Goal: Information Seeking & Learning: Find specific fact

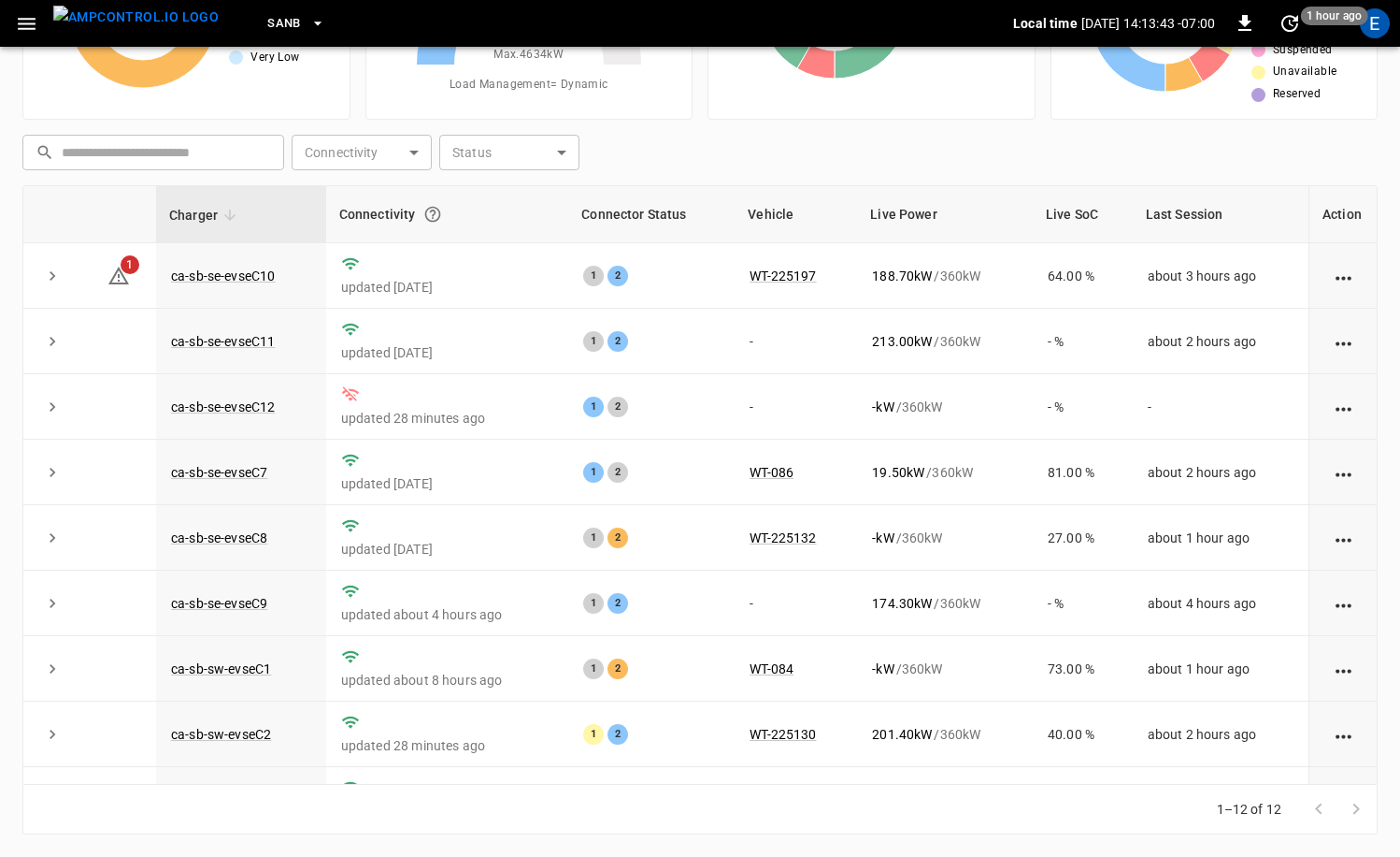
scroll to position [245, 0]
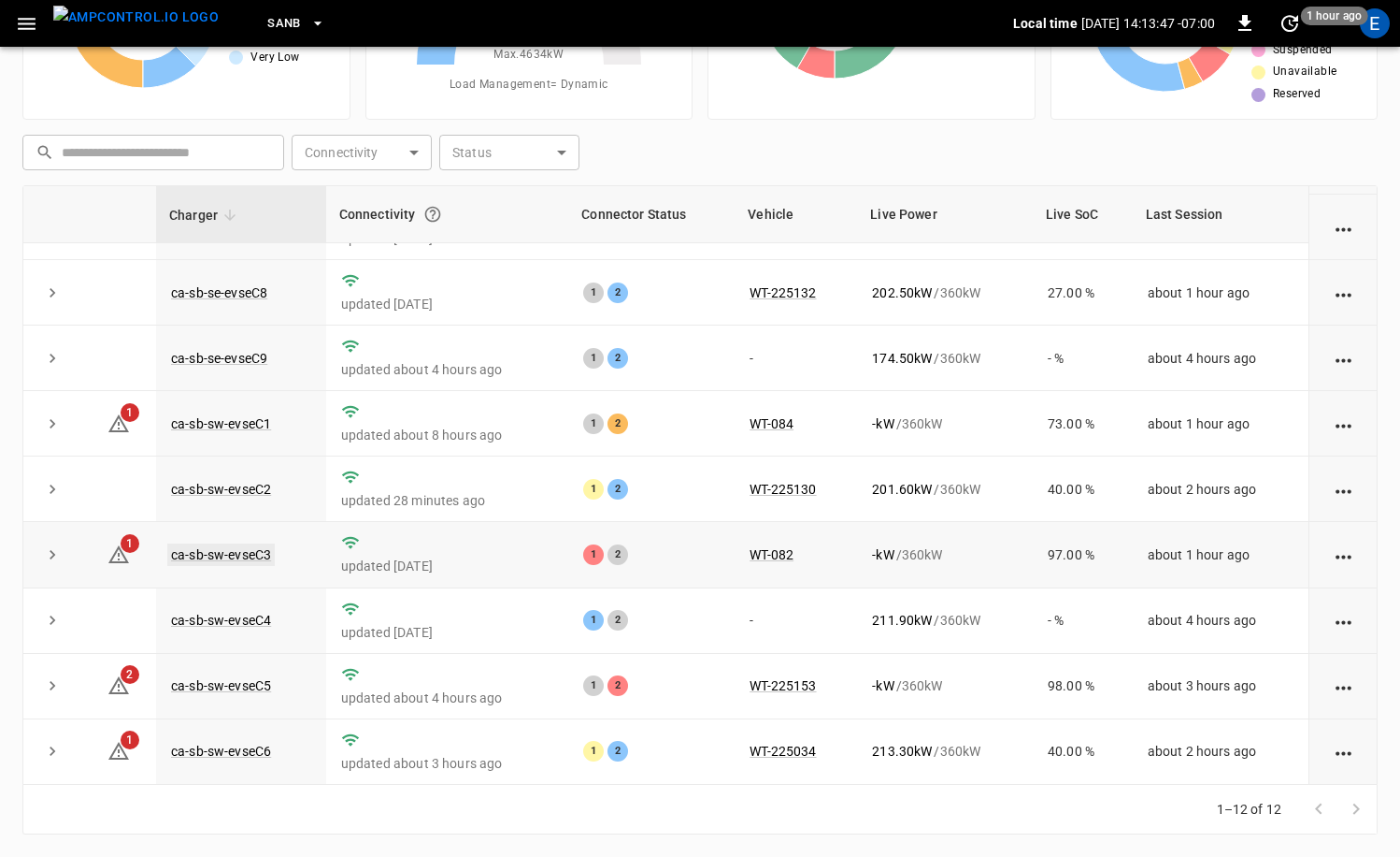
click at [261, 553] on link "ca-sb-sw-evseC3" at bounding box center [221, 554] width 107 height 22
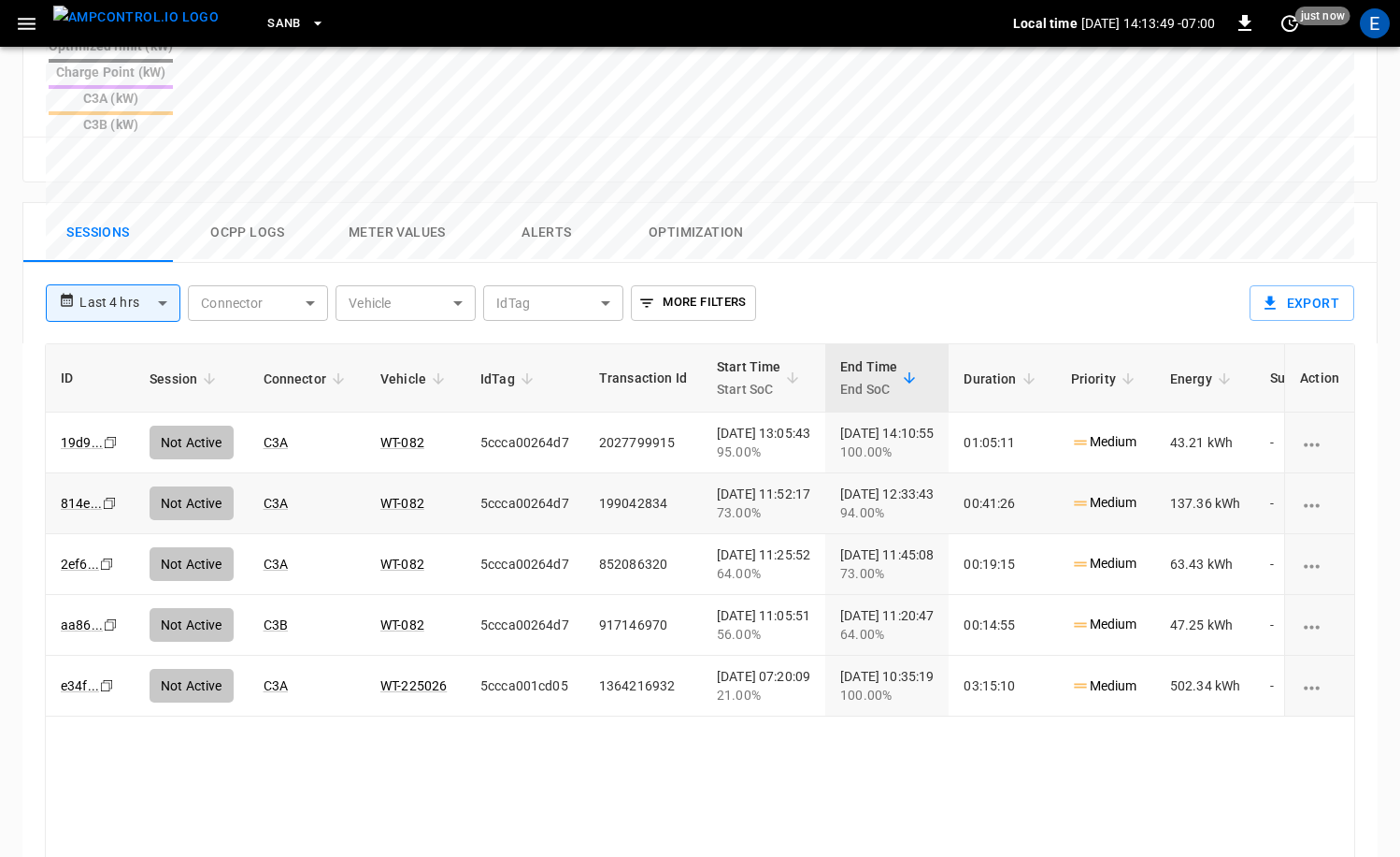
scroll to position [820, 0]
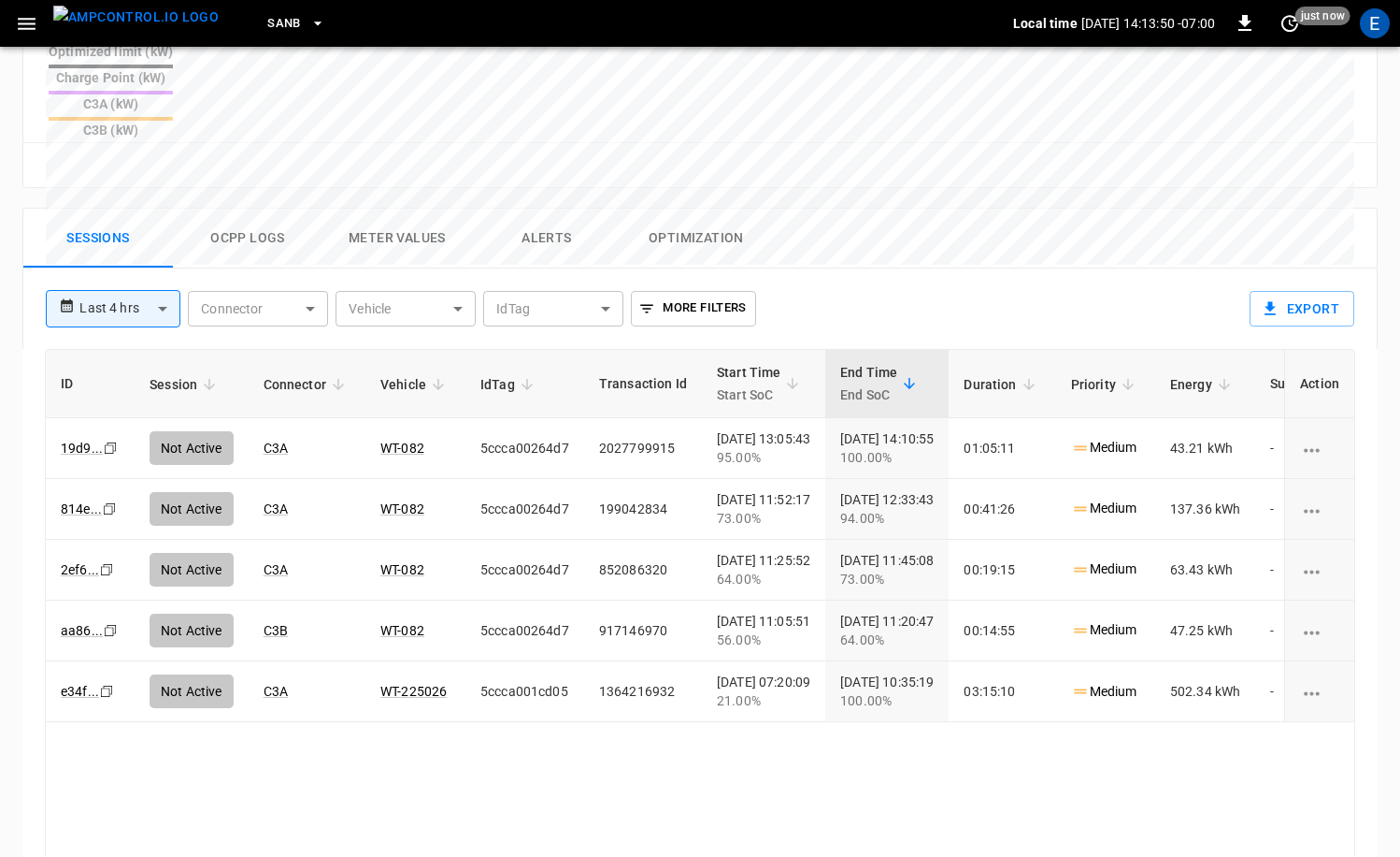
click at [208, 209] on button "Ocpp logs" at bounding box center [247, 238] width 149 height 60
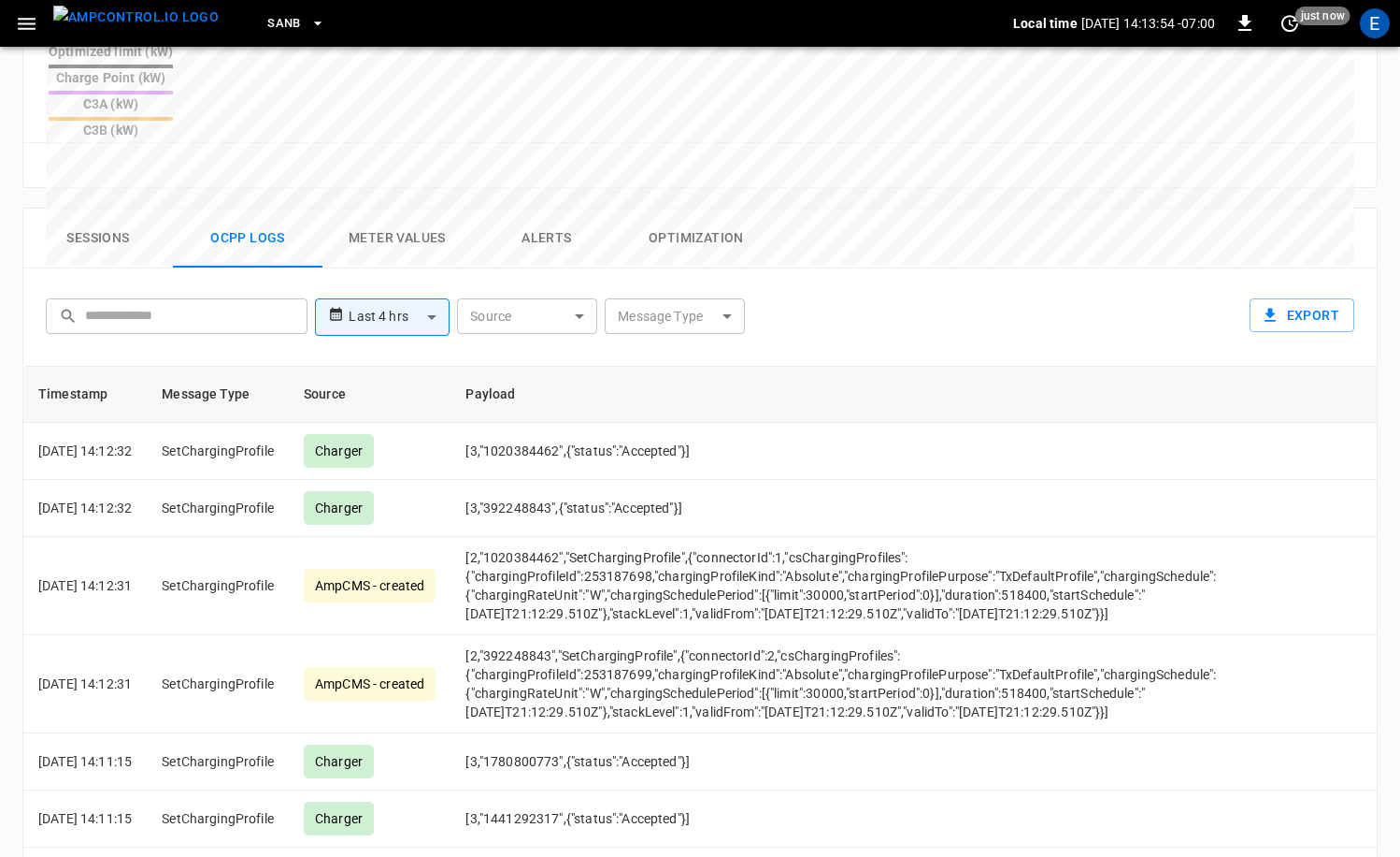
click at [103, 27] on img "menu" at bounding box center [137, 18] width 166 height 23
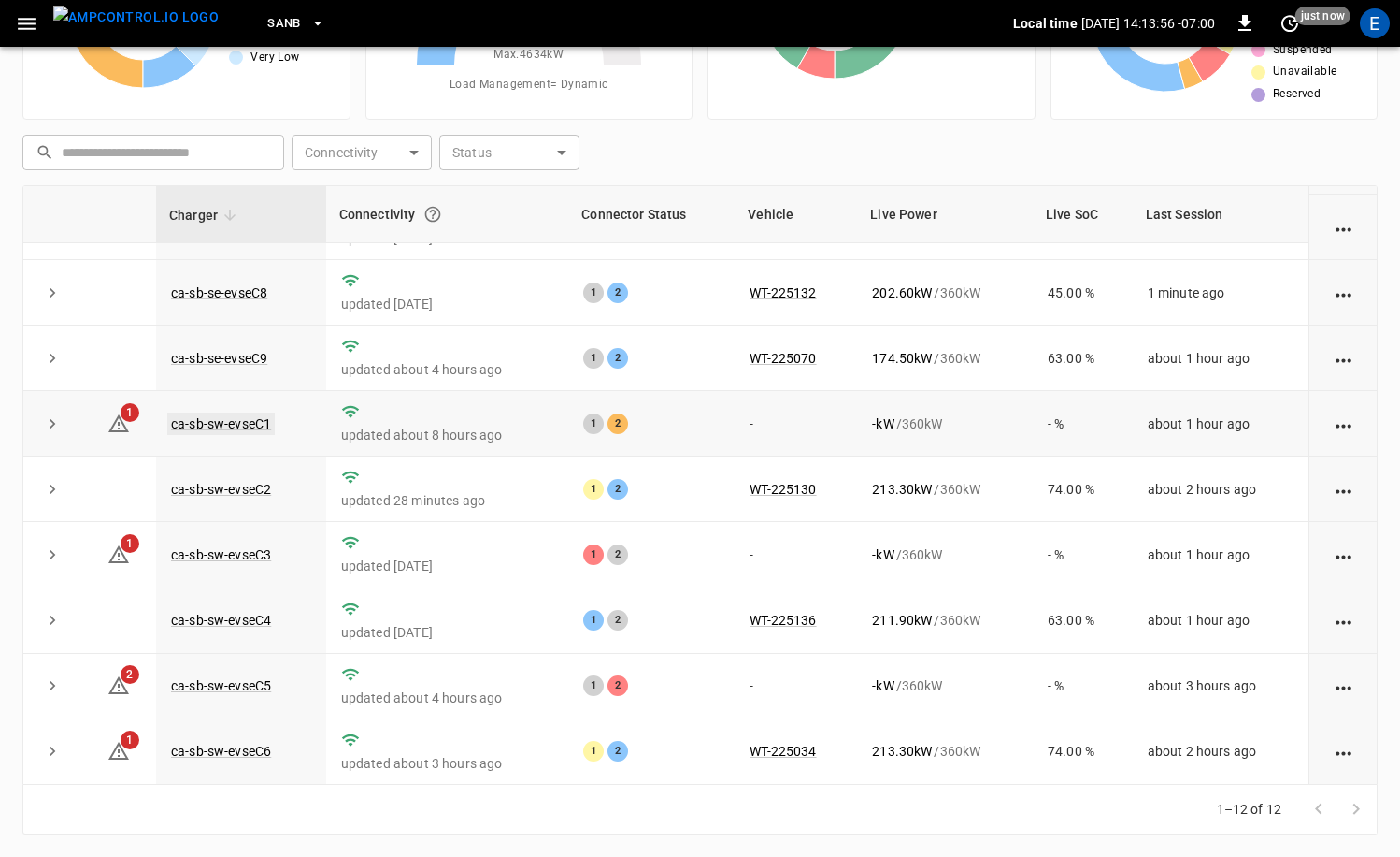
scroll to position [241, 0]
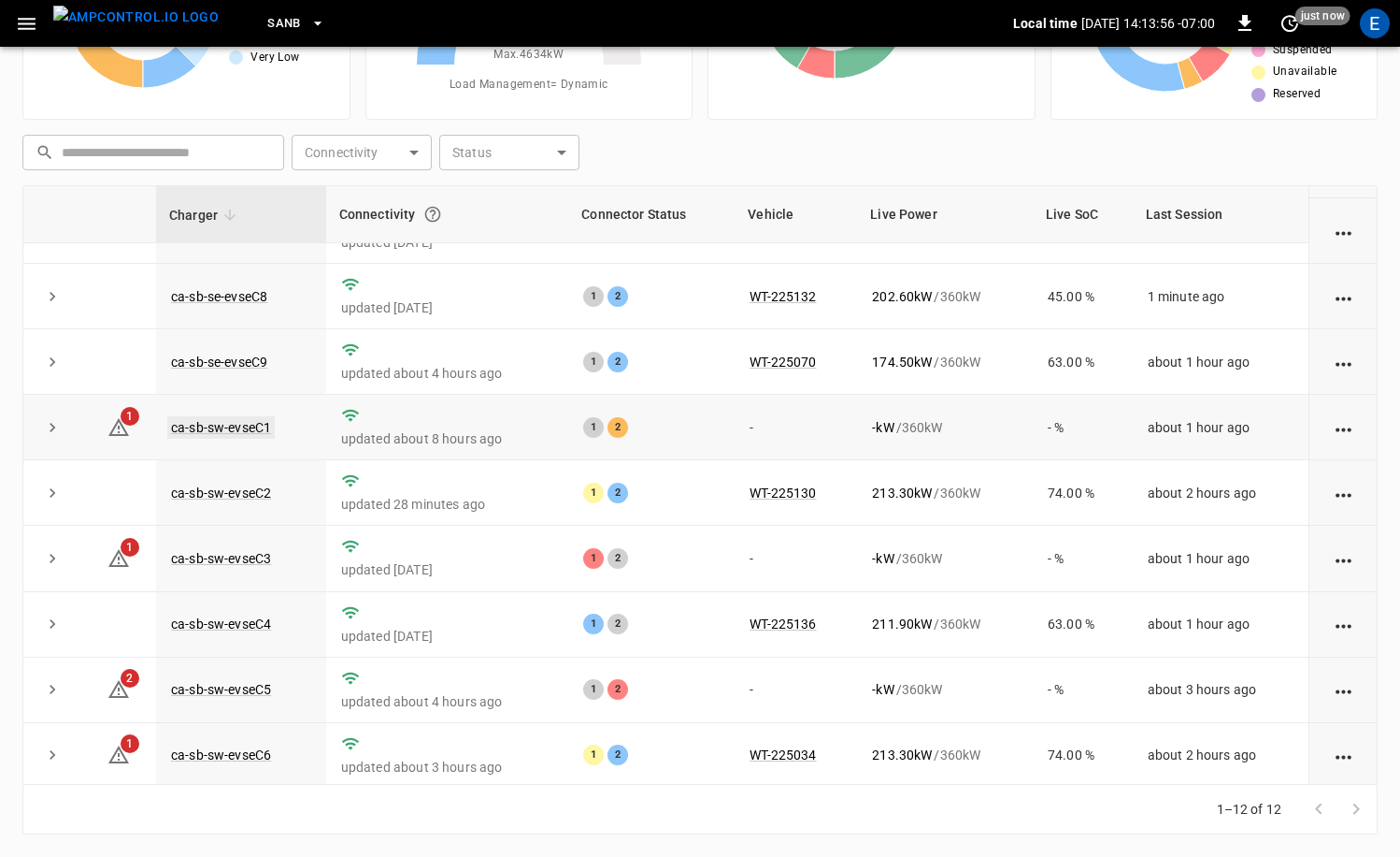
click at [236, 423] on link "ca-sb-sw-evseC1" at bounding box center [221, 427] width 107 height 22
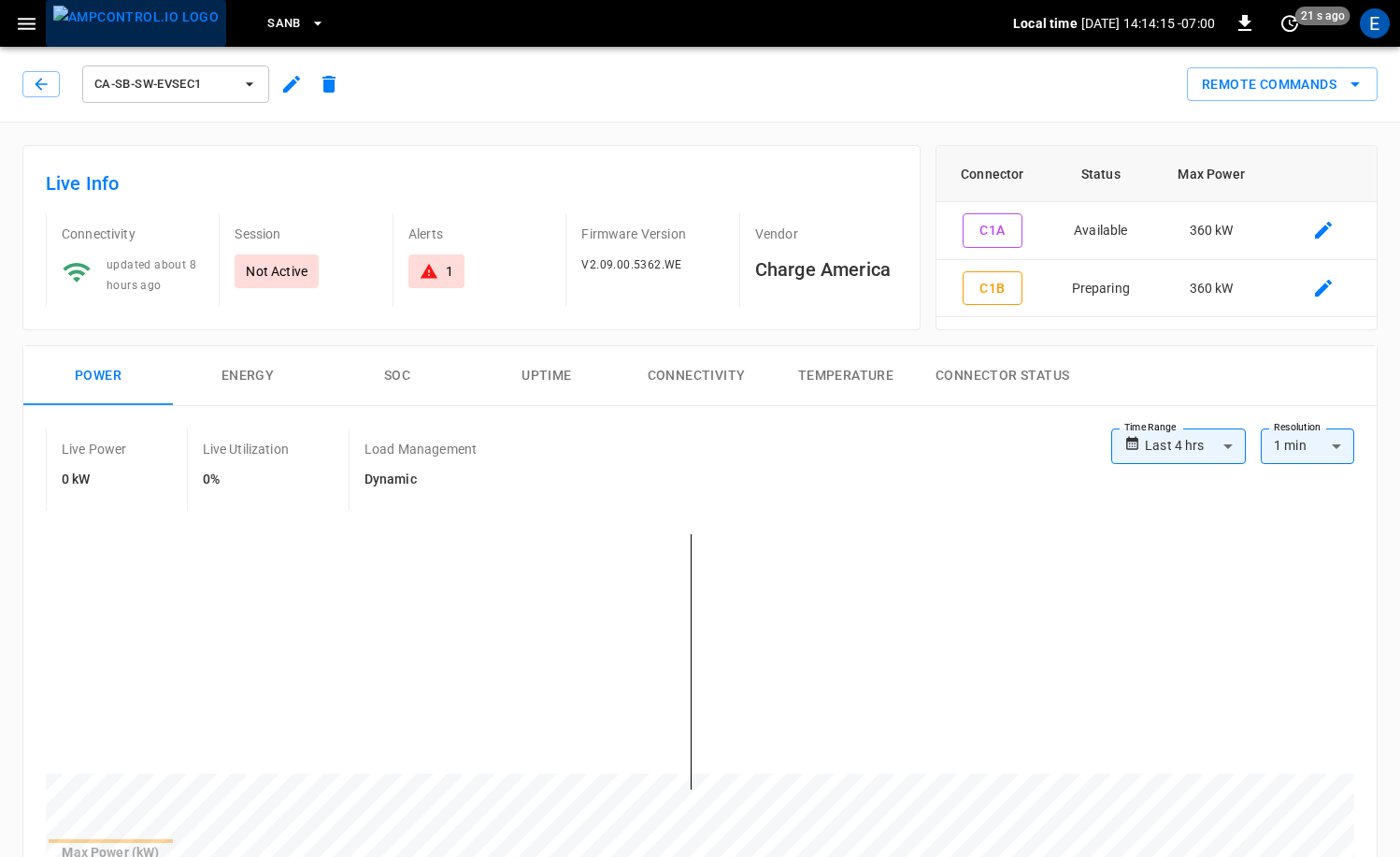
click at [165, 29] on img "menu" at bounding box center [137, 18] width 166 height 23
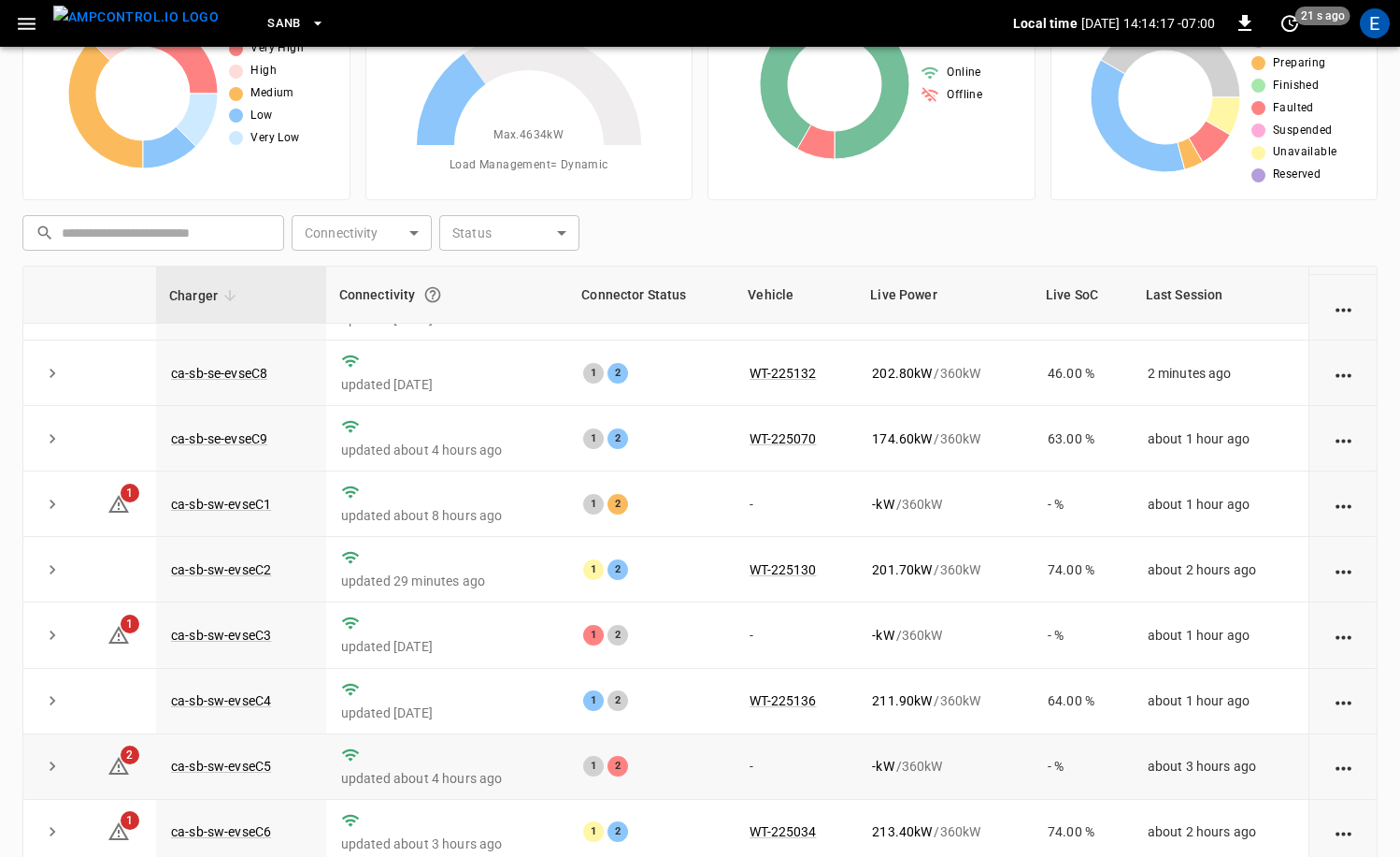
scroll to position [188, 0]
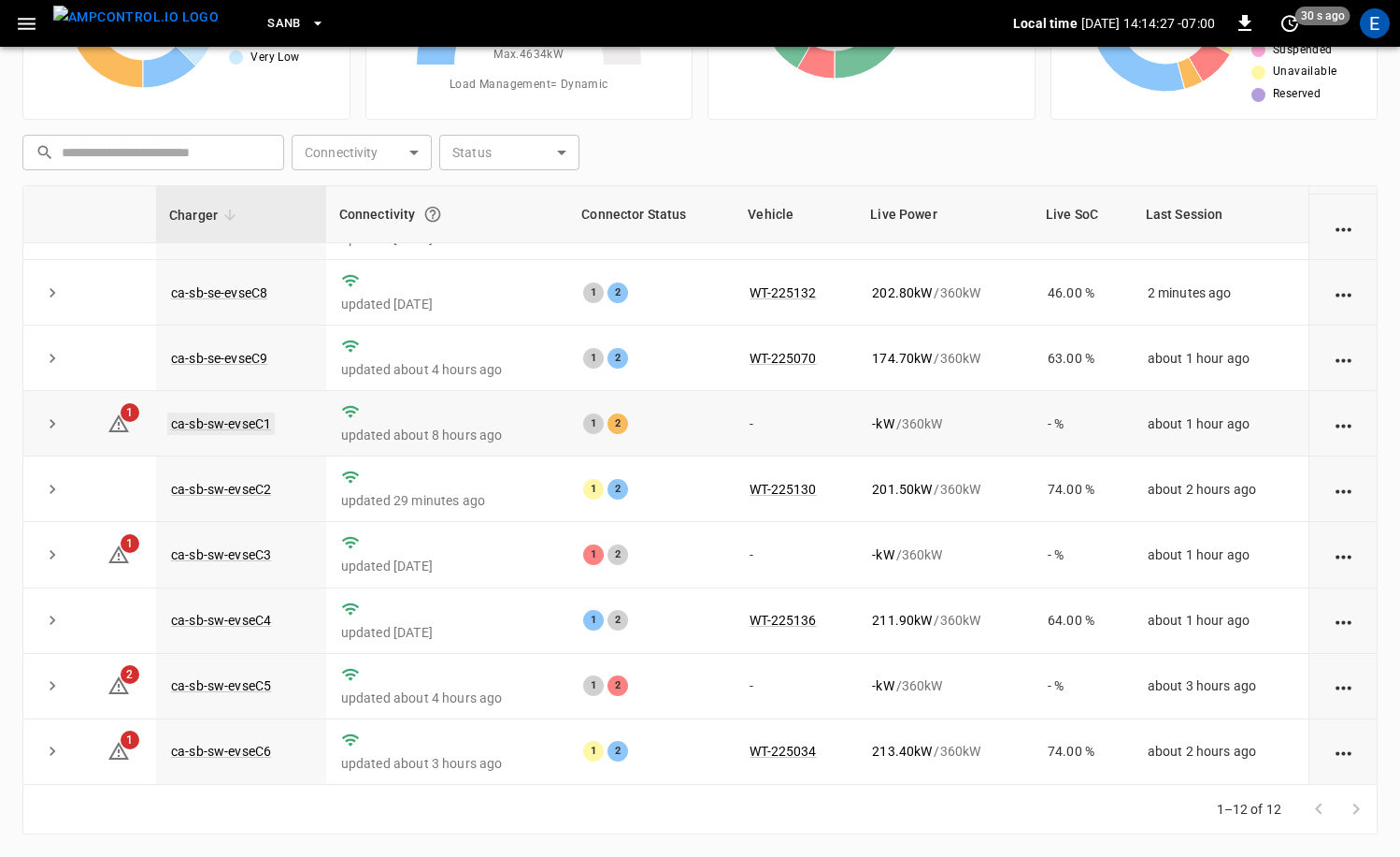
click at [265, 425] on link "ca-sb-sw-evseC1" at bounding box center [221, 424] width 107 height 22
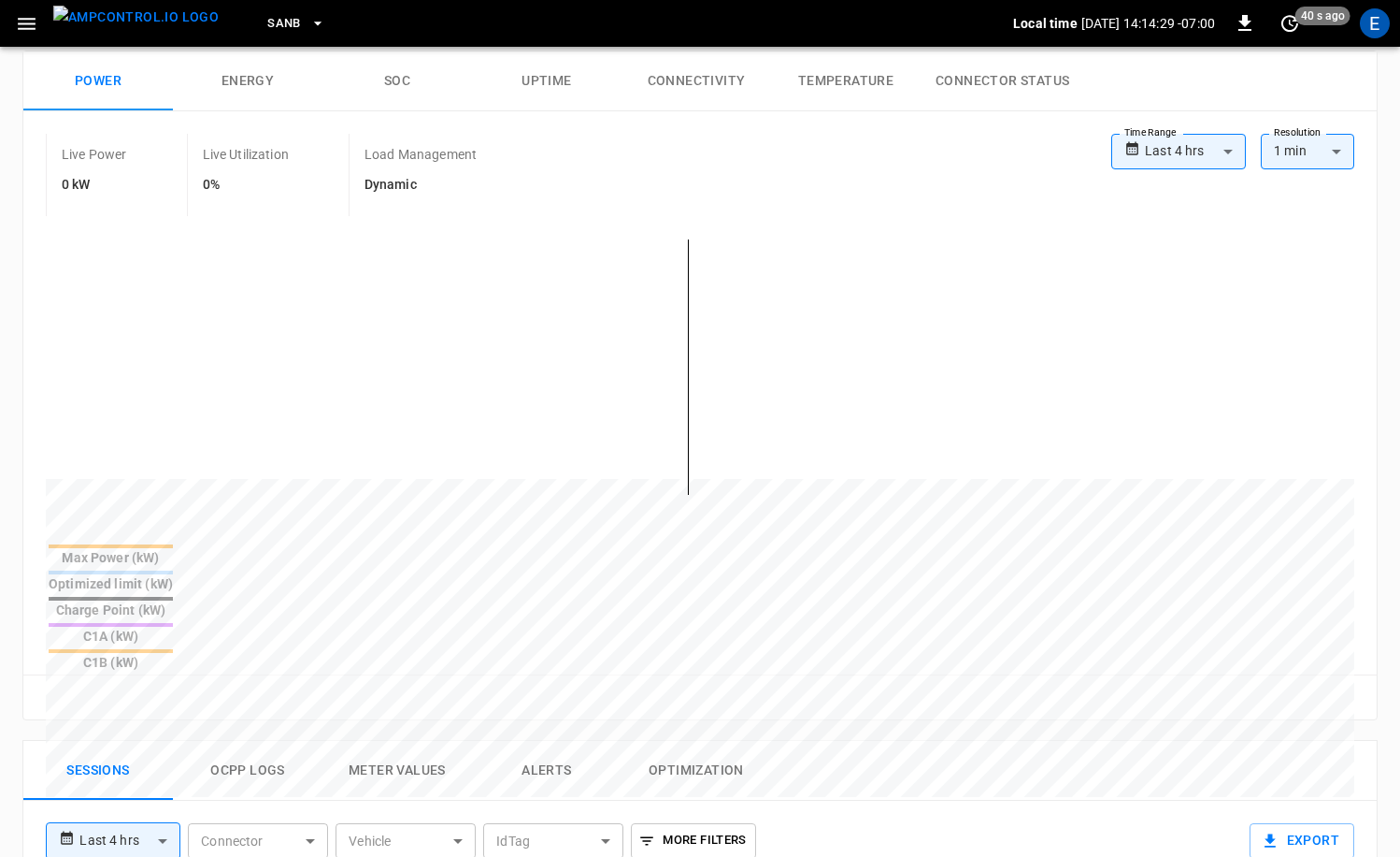
scroll to position [546, 0]
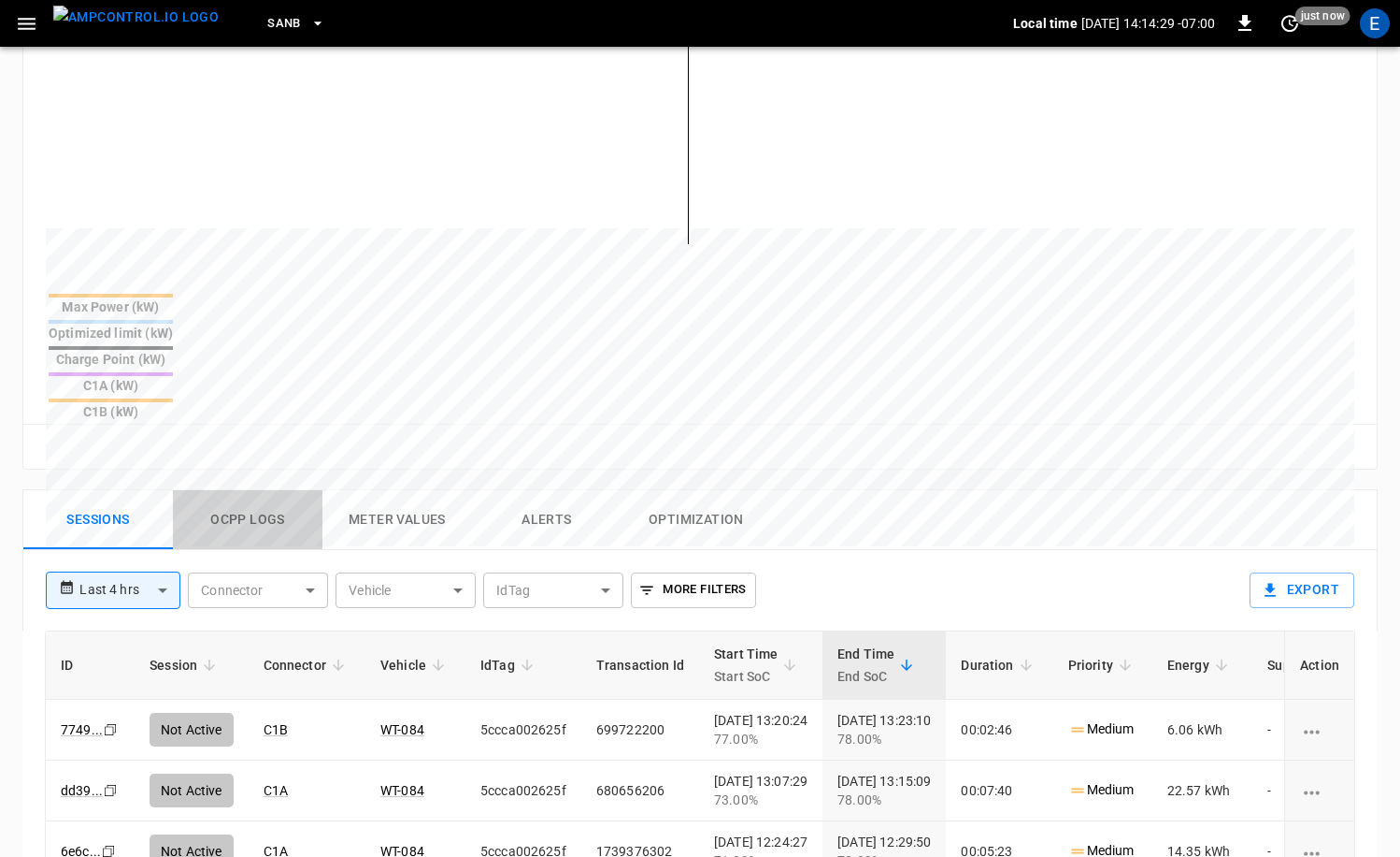
click at [244, 490] on button "Ocpp logs" at bounding box center [247, 519] width 149 height 60
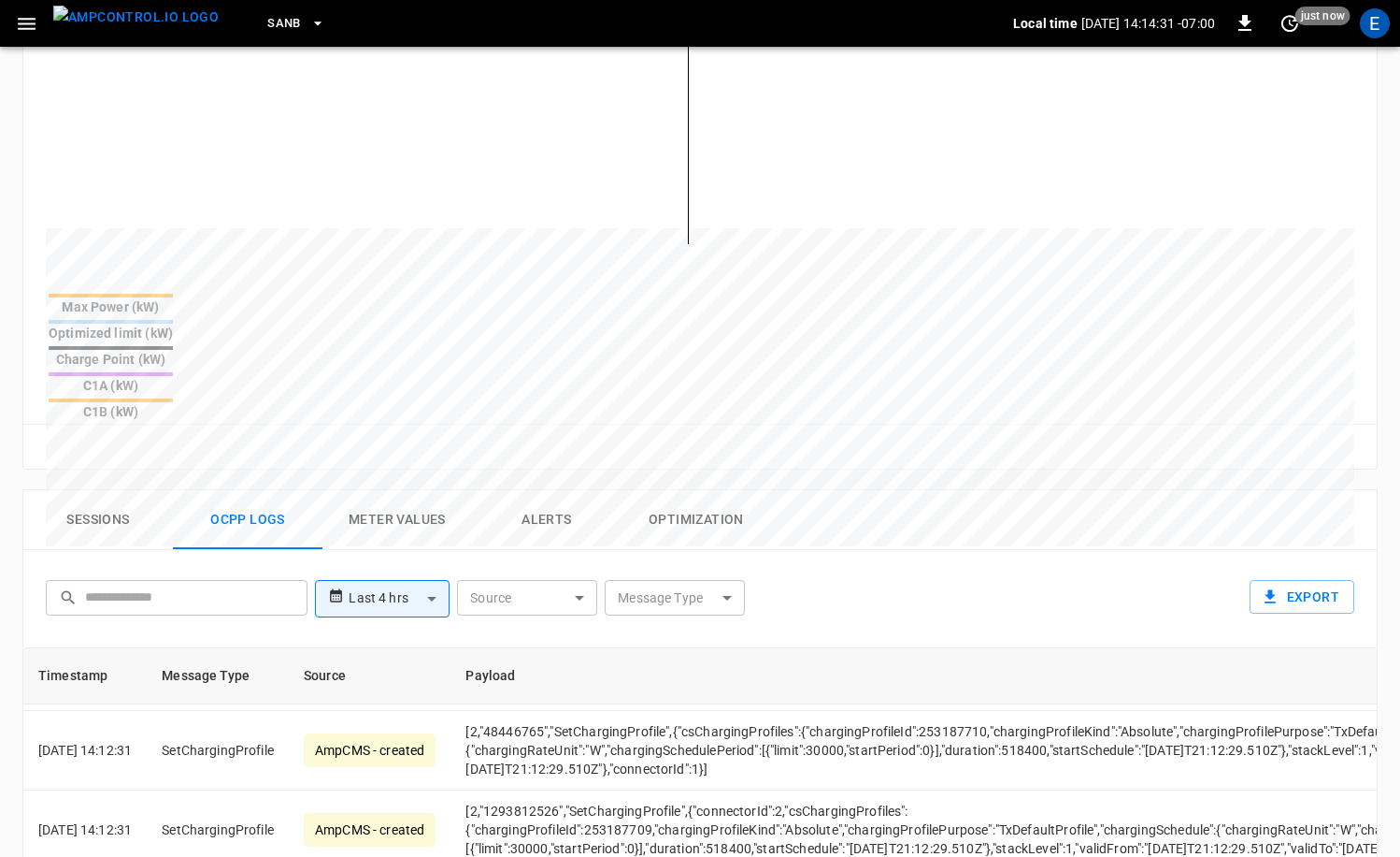
scroll to position [250, 0]
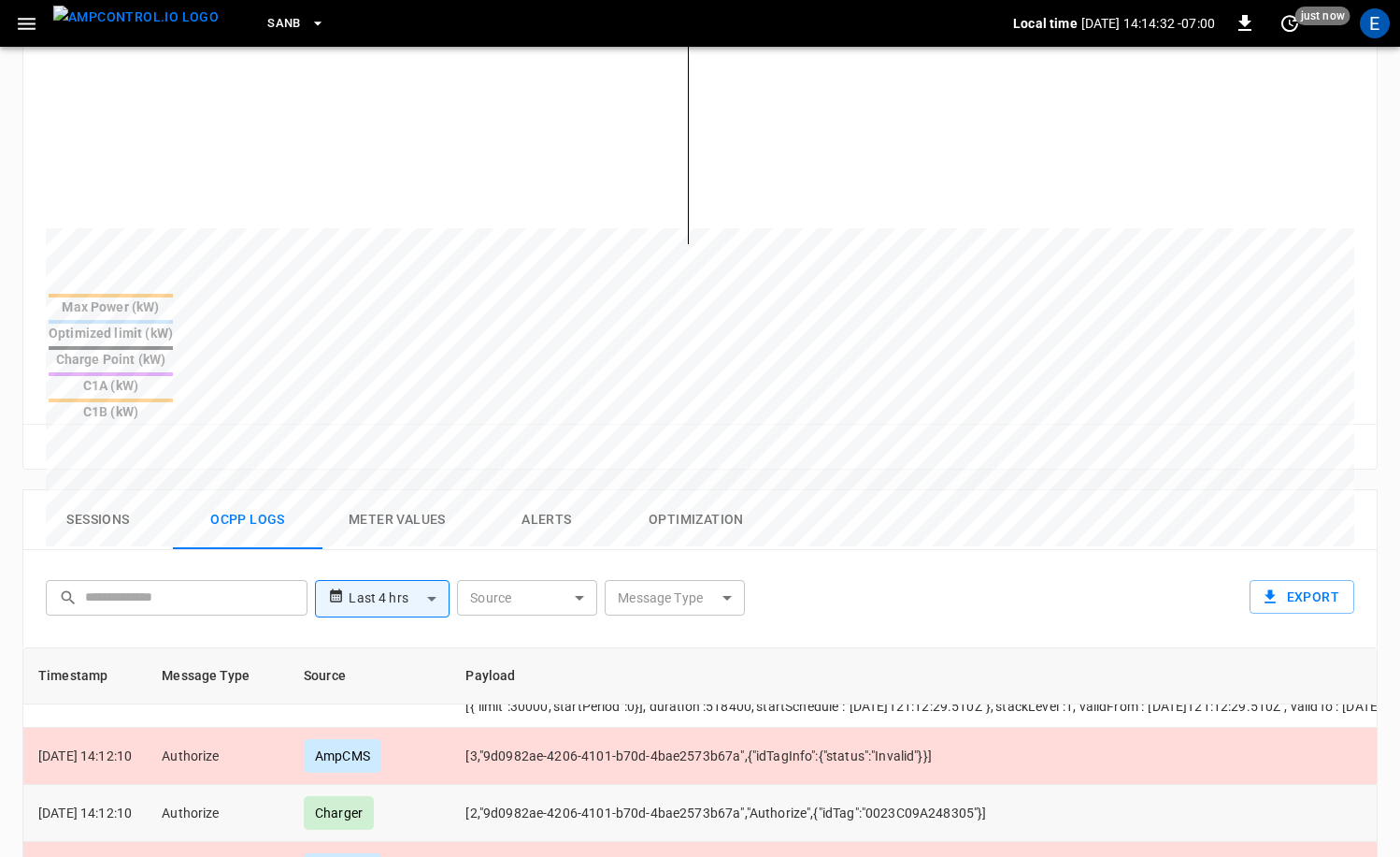
click at [898, 785] on td "[2,"9d0982ae-4206-4101-b70d-4bae2573b67a","Authorize",{"idTag":"0023C09A248305"…" at bounding box center [1061, 813] width 1221 height 57
drag, startPoint x: 900, startPoint y: 724, endPoint x: 987, endPoint y: 723, distance: 87.0
click at [996, 785] on td "[2,"9d0982ae-4206-4101-b70d-4bae2573b67a","Authorize",{"idTag":"0023C09A248305"…" at bounding box center [1061, 813] width 1221 height 57
click at [929, 785] on td "[2,"9d0982ae-4206-4101-b70d-4bae2573b67a","Authorize",{"idTag":"0023C09A248305"…" at bounding box center [1061, 813] width 1221 height 57
drag, startPoint x: 894, startPoint y: 723, endPoint x: 995, endPoint y: 724, distance: 101.0
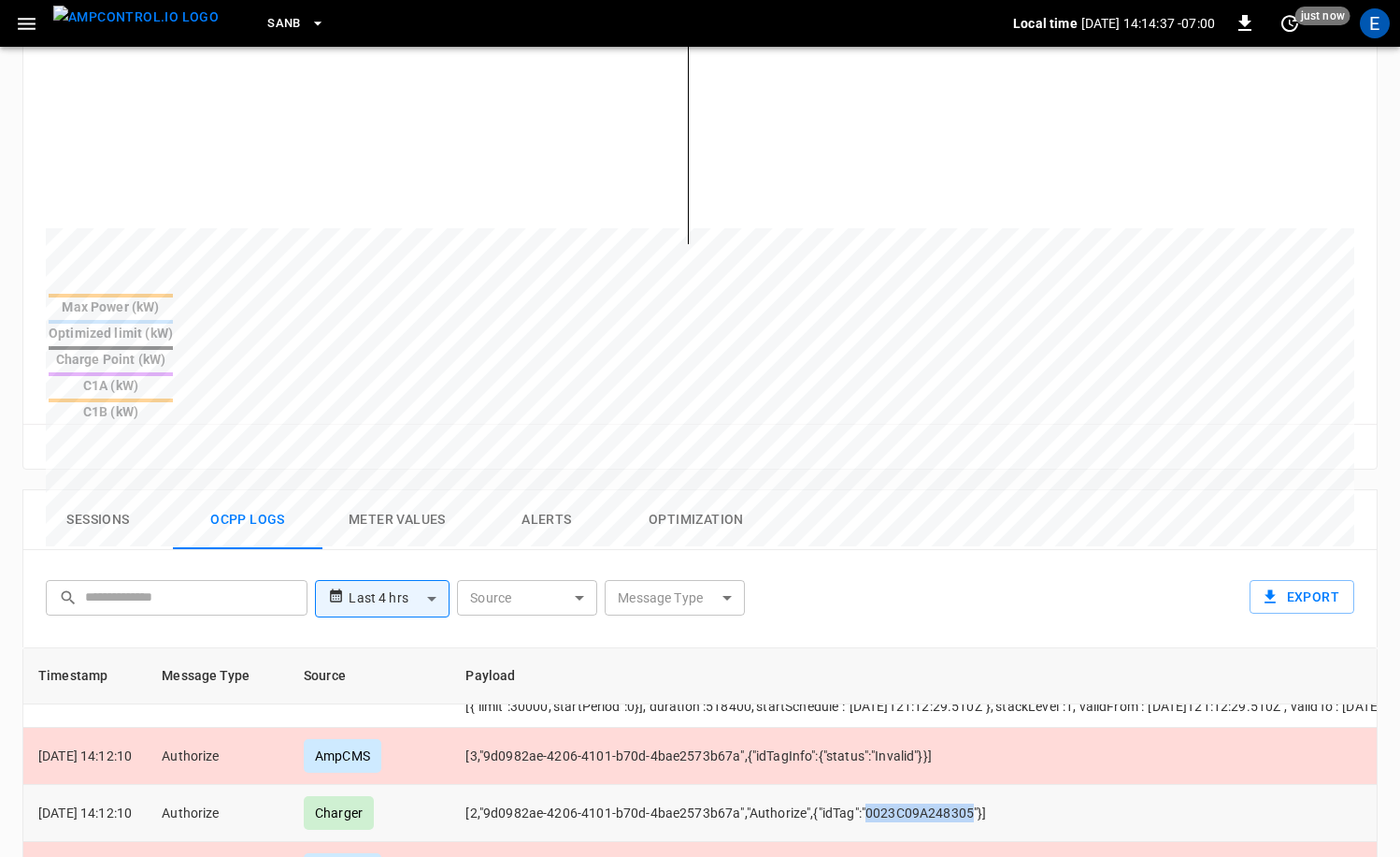
click at [996, 785] on td "[2,"9d0982ae-4206-4101-b70d-4bae2573b67a","Authorize",{"idTag":"0023C09A248305"…" at bounding box center [1061, 813] width 1221 height 57
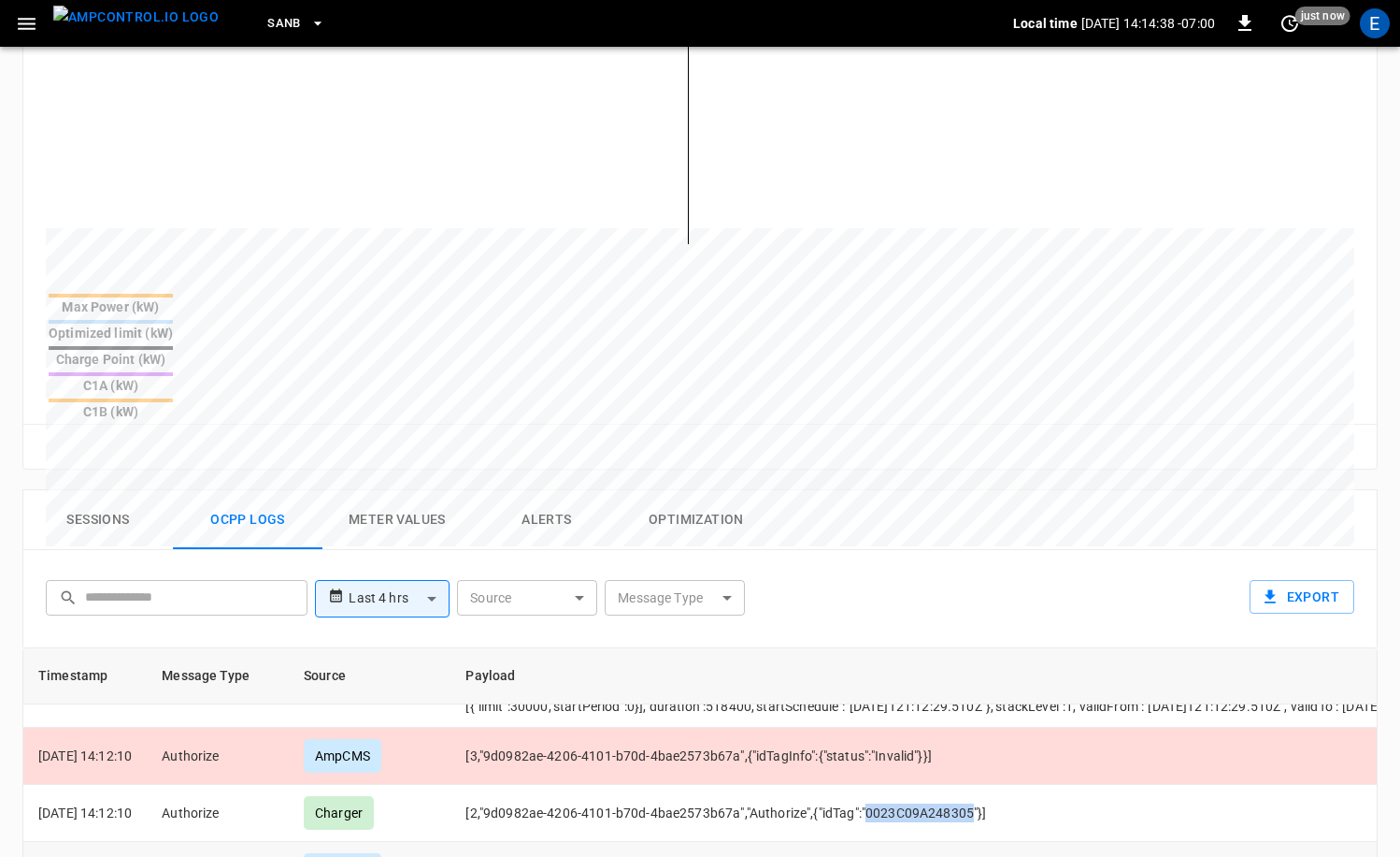
copy td "0023C09A248305"
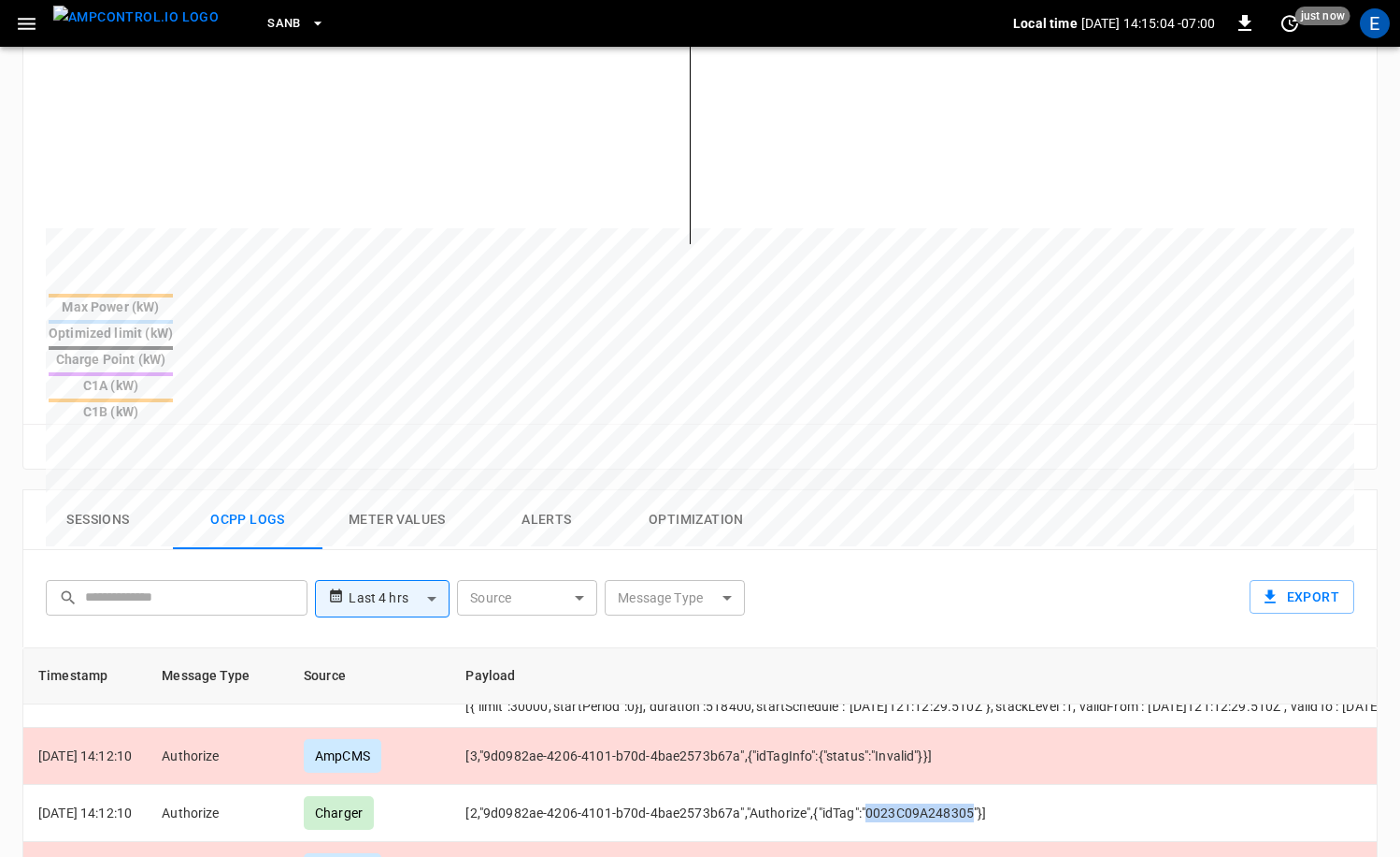
click at [138, 490] on button "Sessions" at bounding box center [98, 519] width 149 height 60
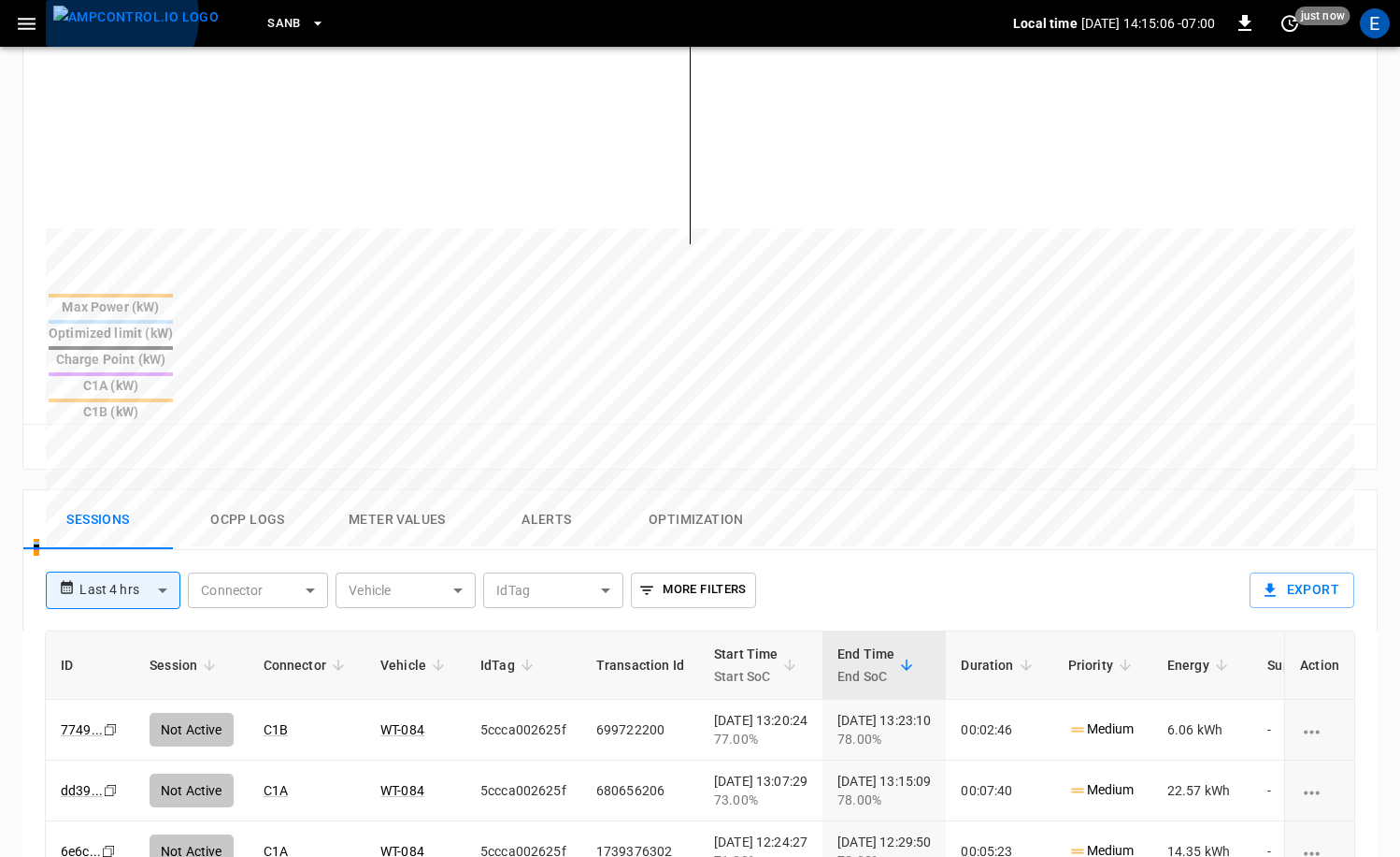
click at [118, 17] on img "menu" at bounding box center [137, 18] width 166 height 23
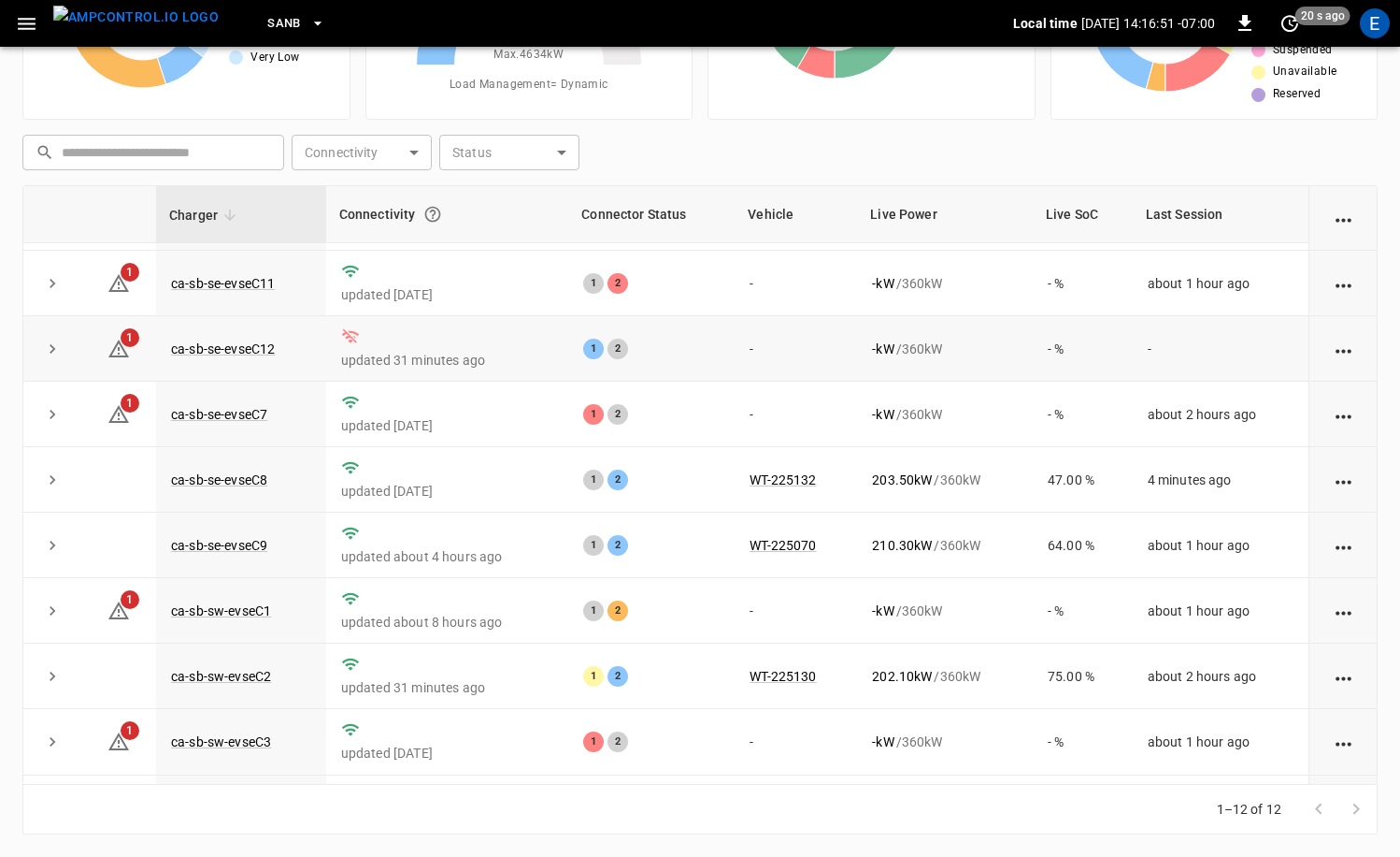
scroll to position [220, 0]
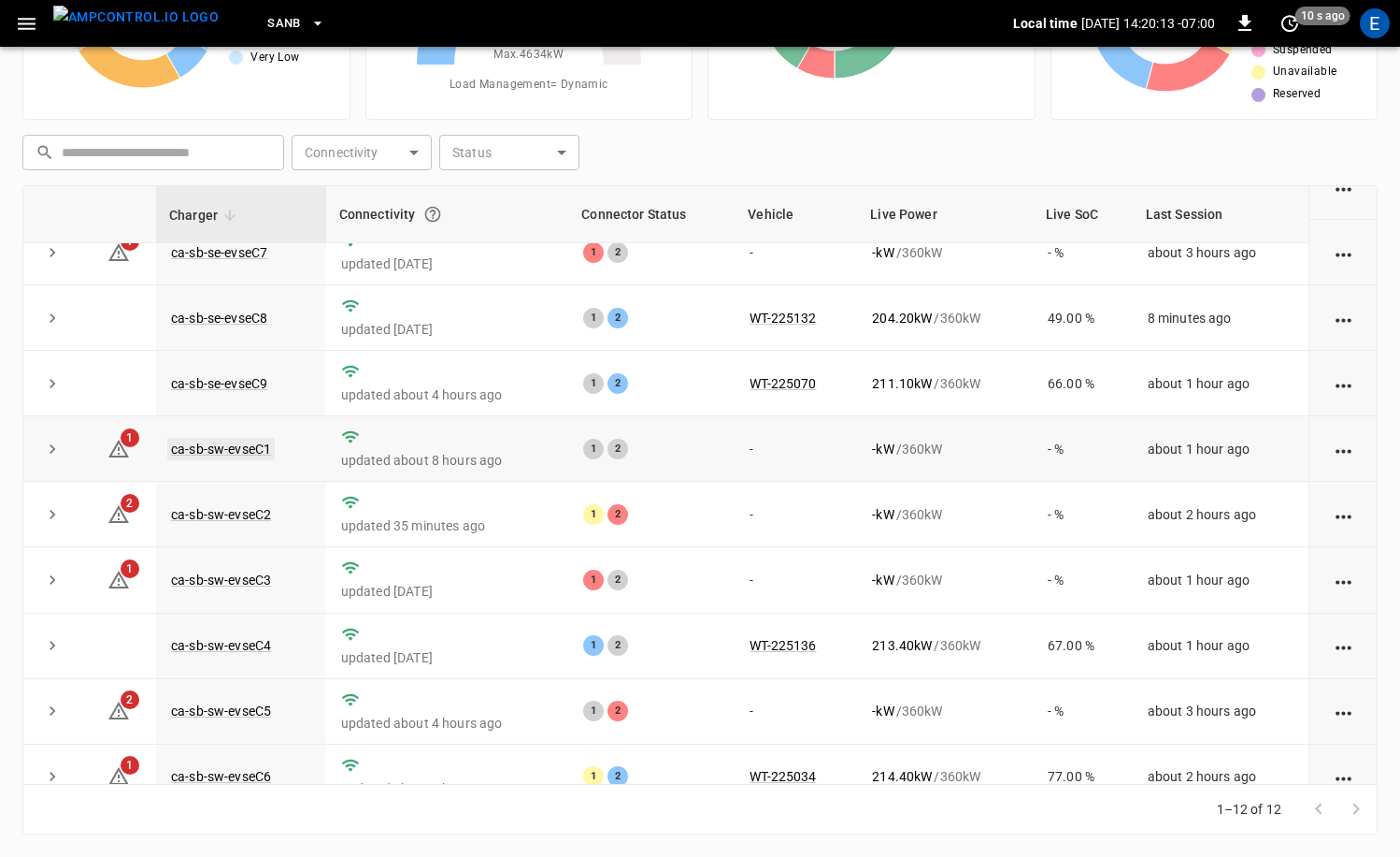
click at [250, 447] on link "ca-sb-sw-evseC1" at bounding box center [221, 448] width 107 height 22
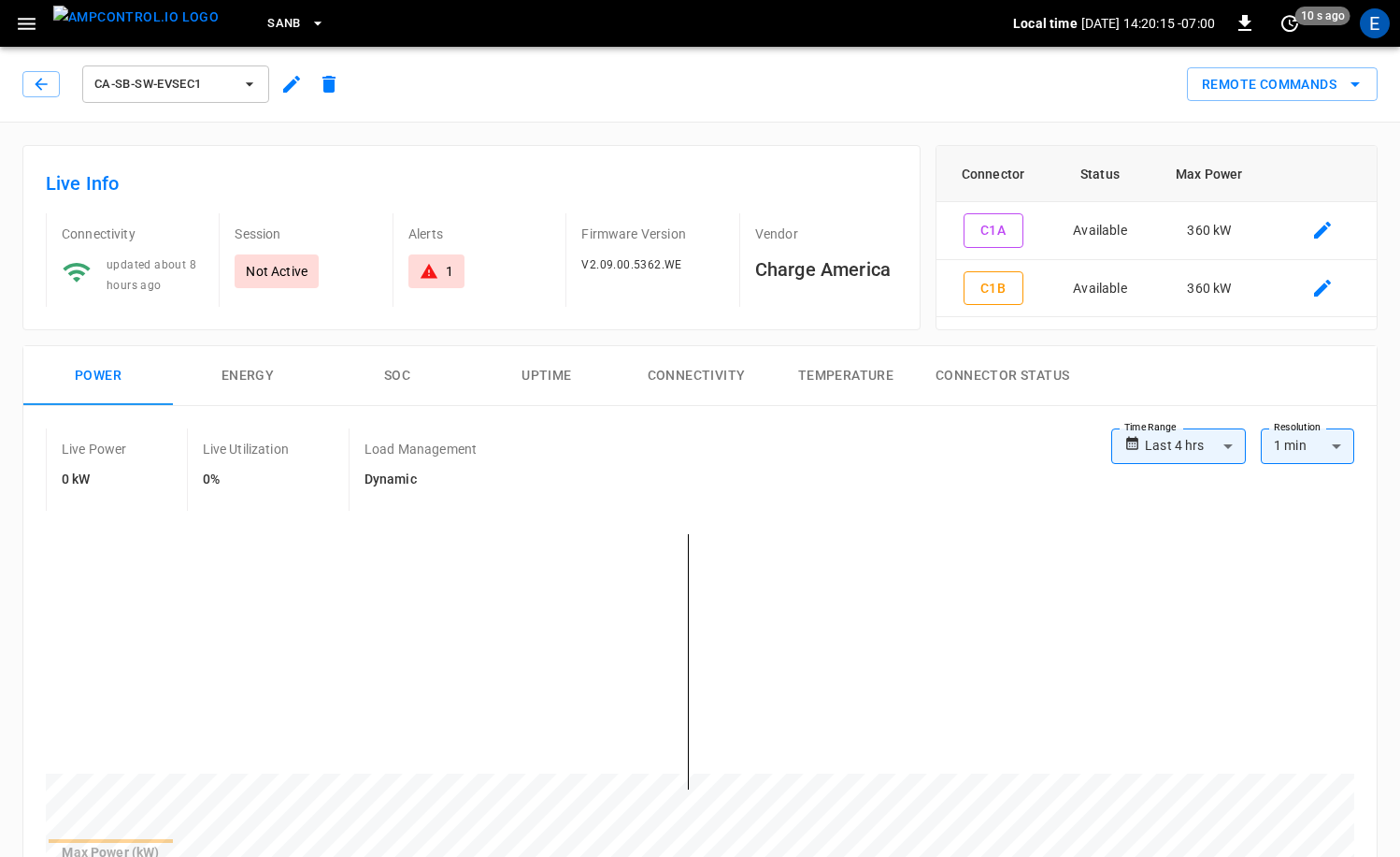
scroll to position [729, 0]
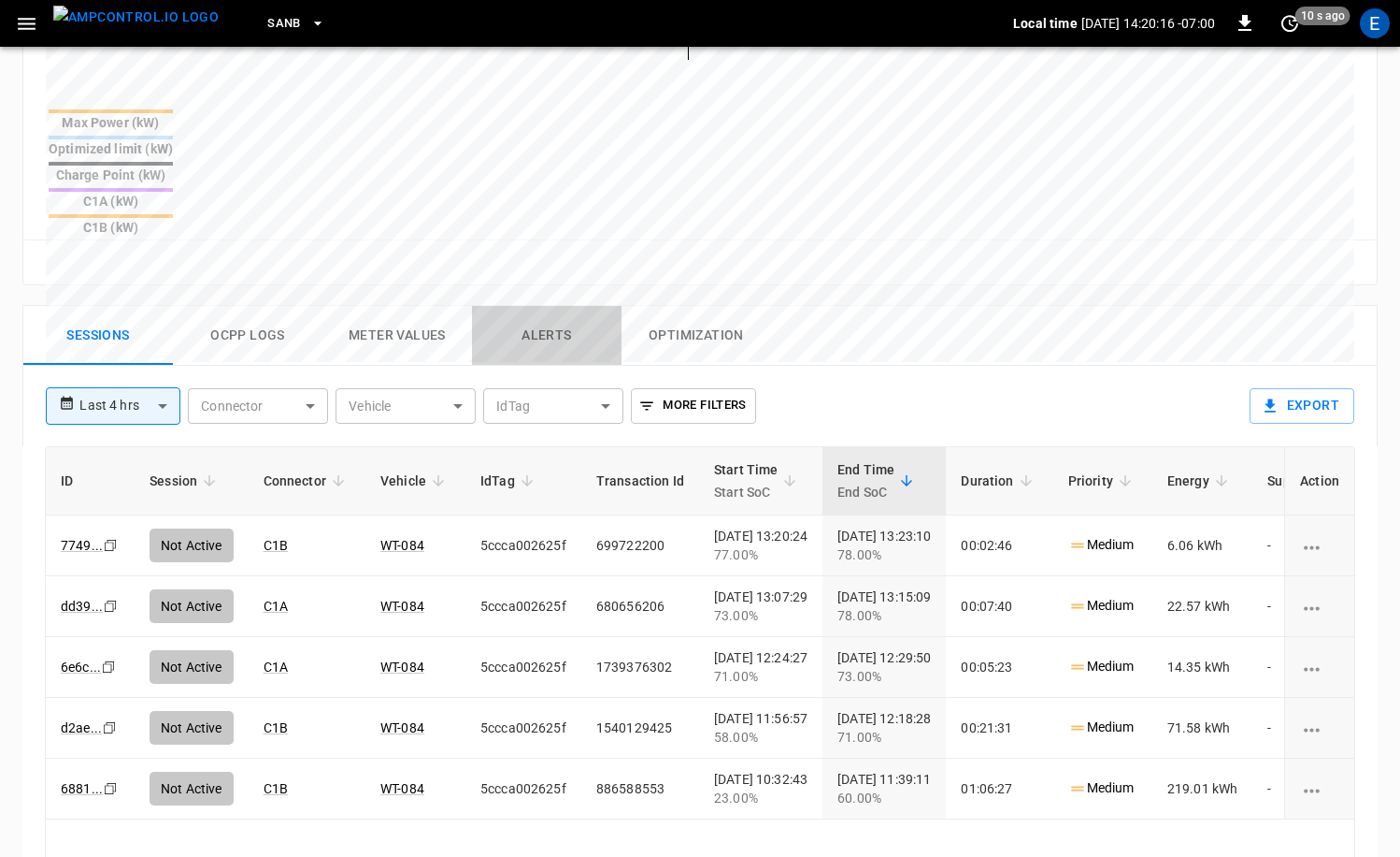
click at [563, 306] on button "Alerts" at bounding box center [546, 335] width 149 height 60
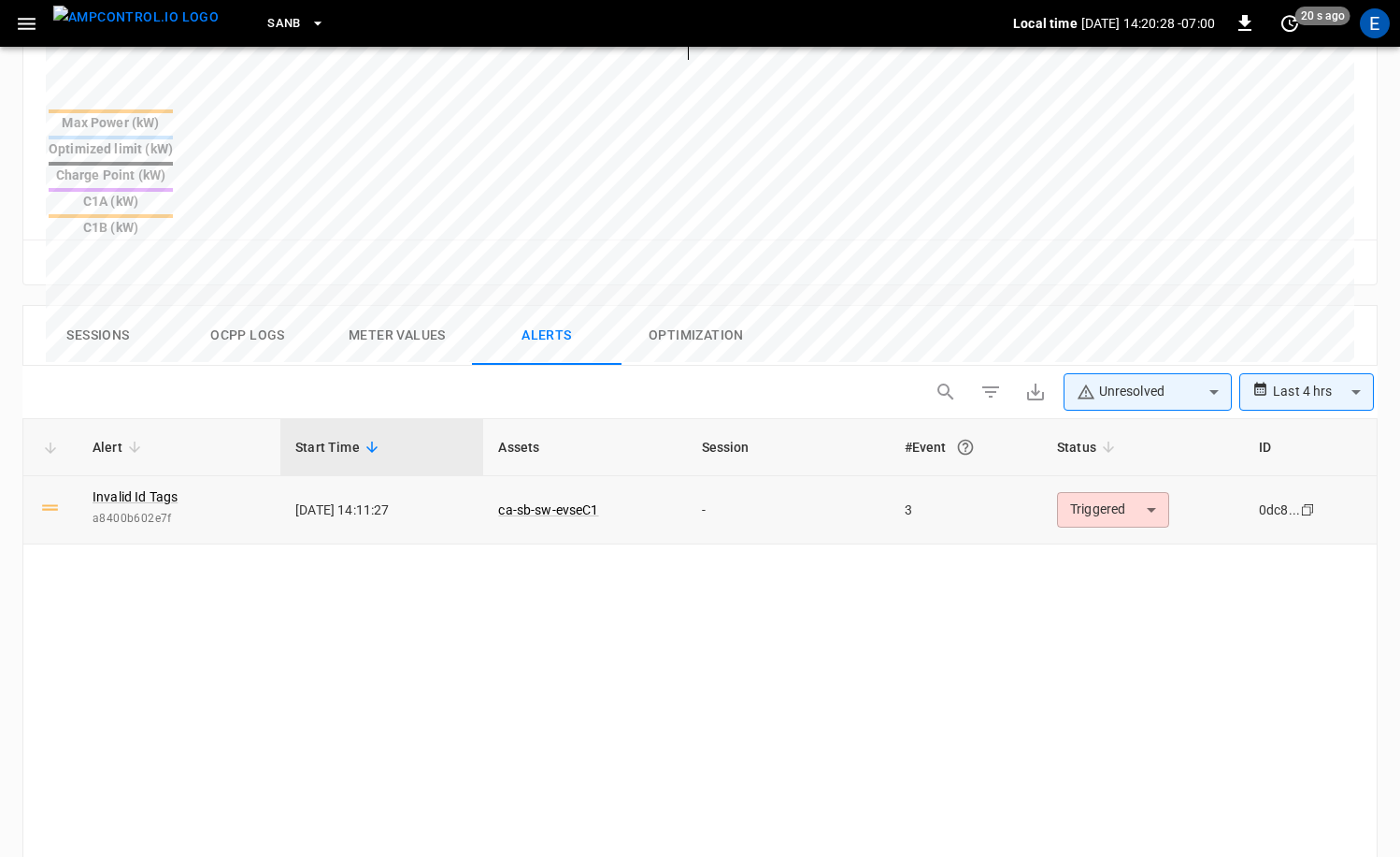
click at [152, 510] on span "a8400b602e7f" at bounding box center [179, 518] width 173 height 19
click at [172, 510] on span "a8400b602e7f" at bounding box center [179, 518] width 173 height 19
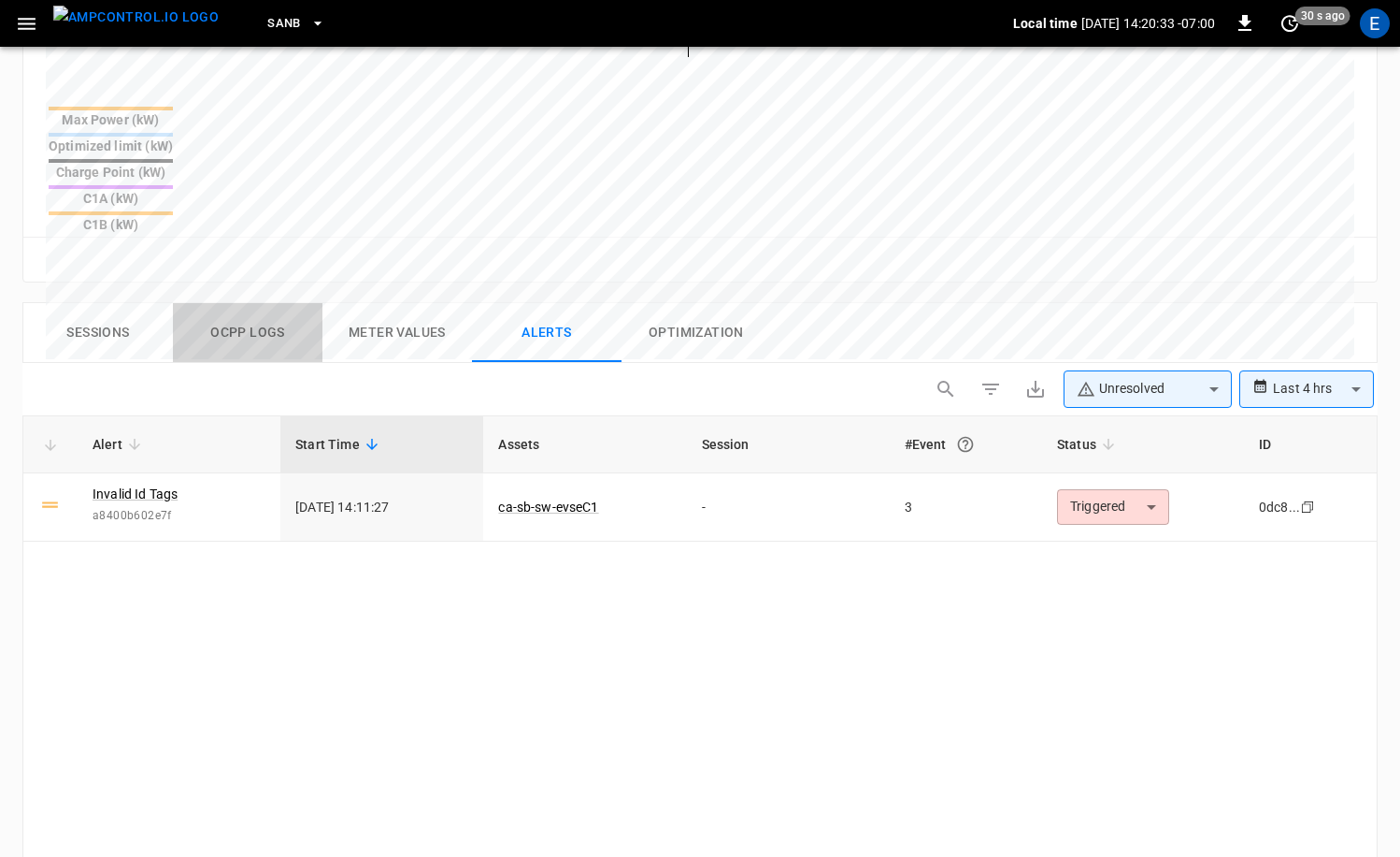
click at [265, 303] on button "Ocpp logs" at bounding box center [247, 332] width 149 height 60
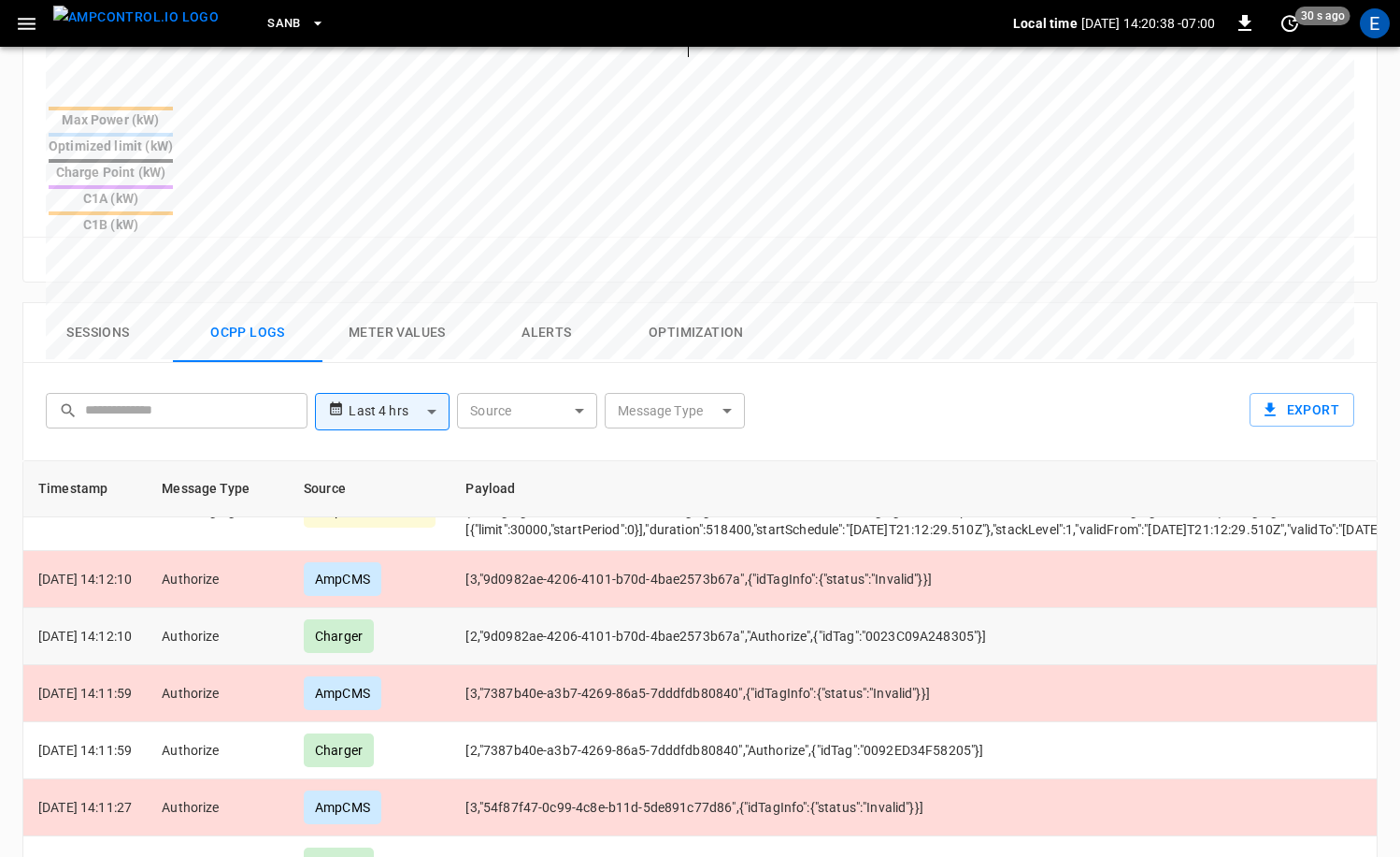
scroll to position [2109, 0]
drag, startPoint x: 889, startPoint y: 773, endPoint x: 973, endPoint y: 772, distance: 84.0
click at [973, 837] on td "[2,"54f87f47-0c99-4c8e-b11d-5de891c77d86","Authorize",{"idTag":"a8400b602e7f"}]" at bounding box center [1061, 866] width 1221 height 57
copy td "a8400b602e7f"
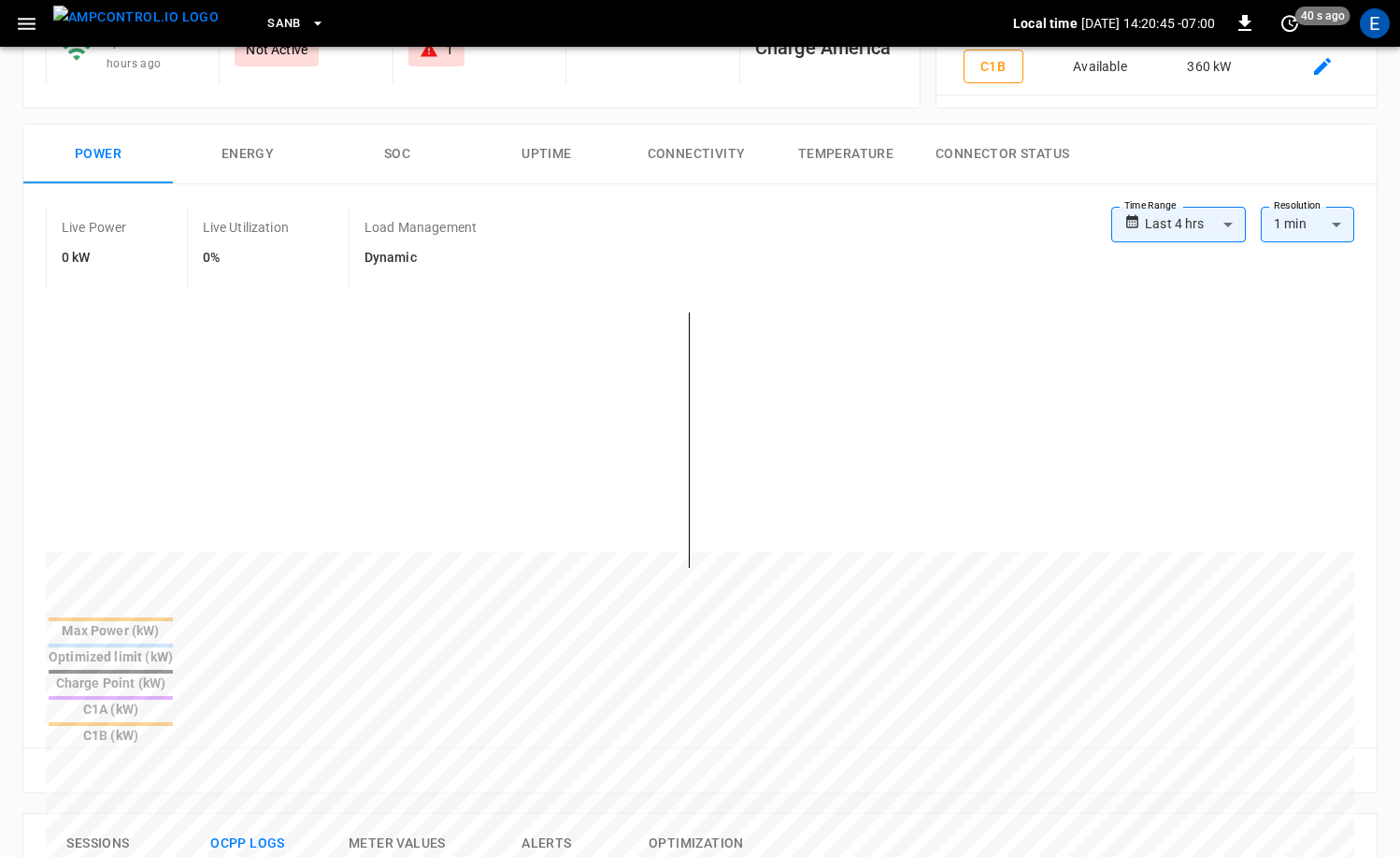
scroll to position [0, 0]
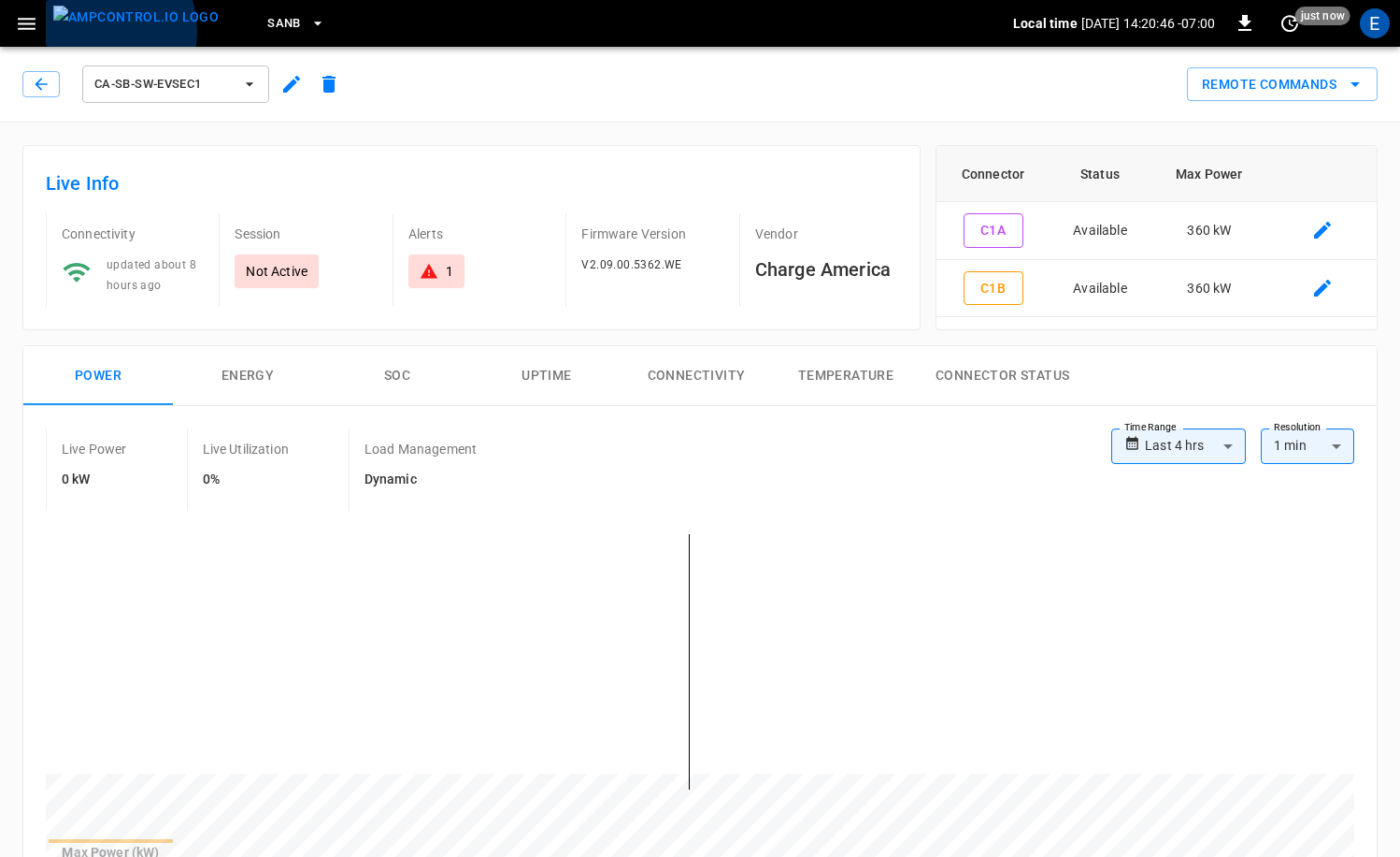
click at [94, 29] on img "menu" at bounding box center [137, 18] width 166 height 23
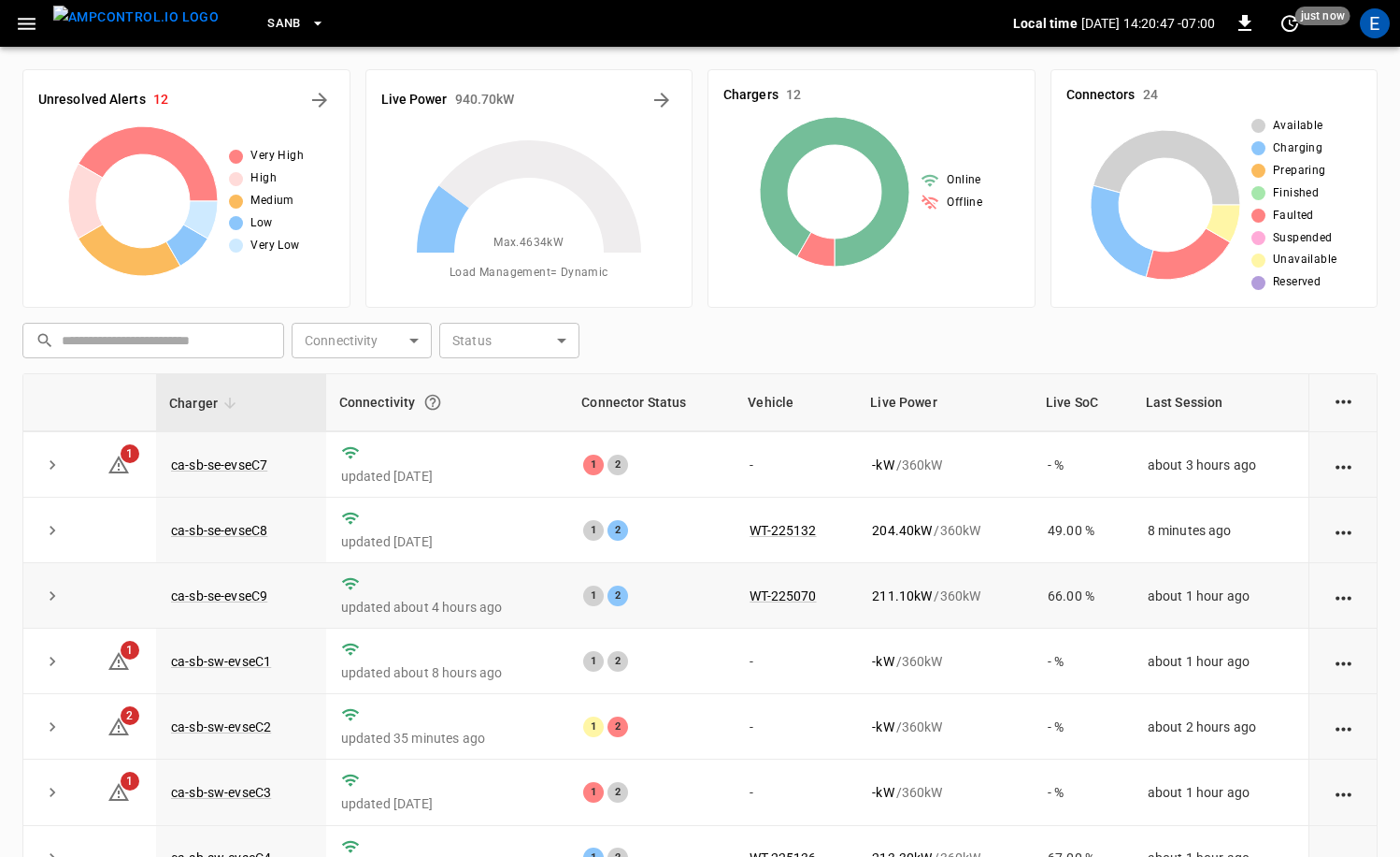
scroll to position [245, 0]
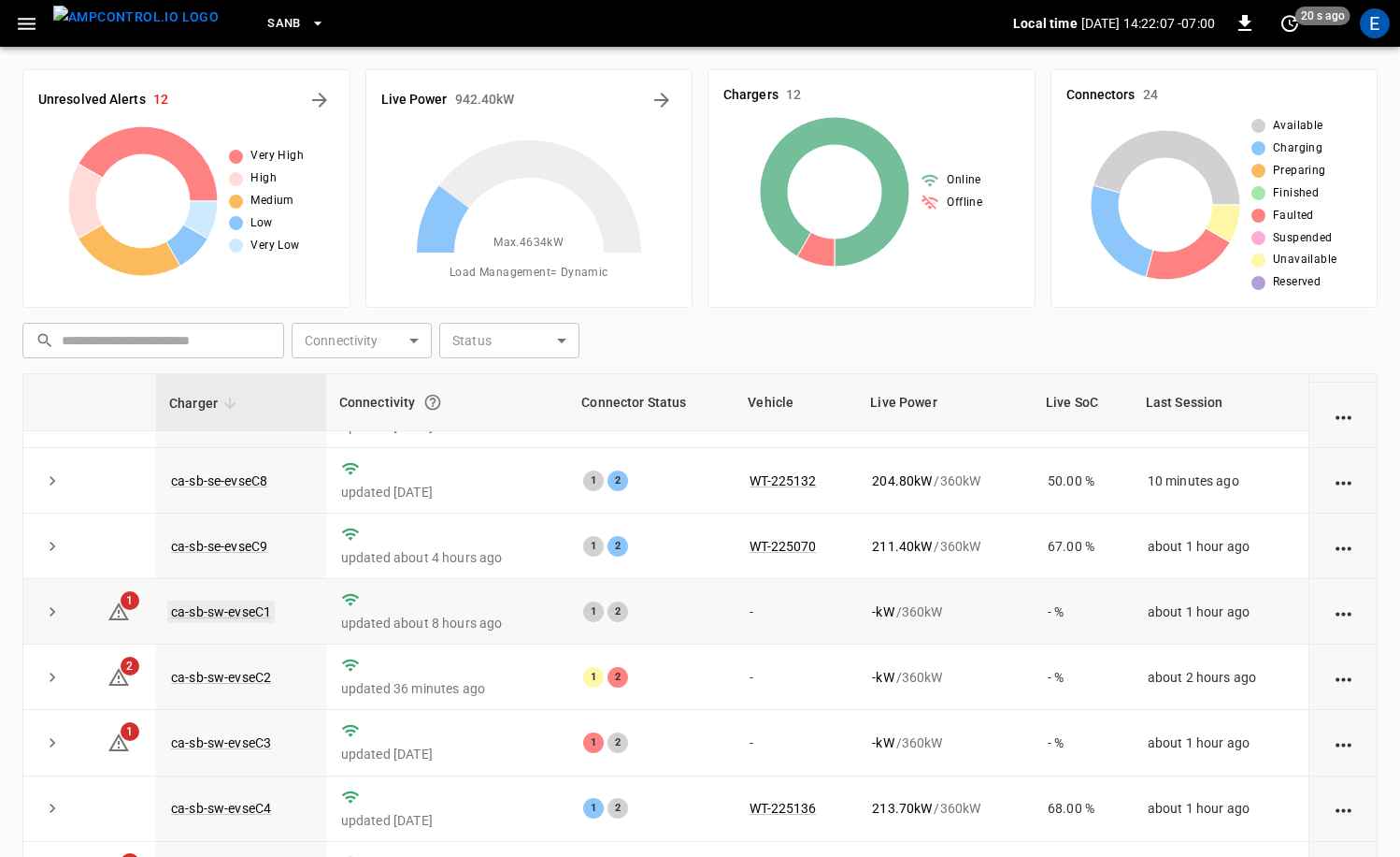
click at [243, 614] on link "ca-sb-sw-evseC1" at bounding box center [221, 611] width 107 height 22
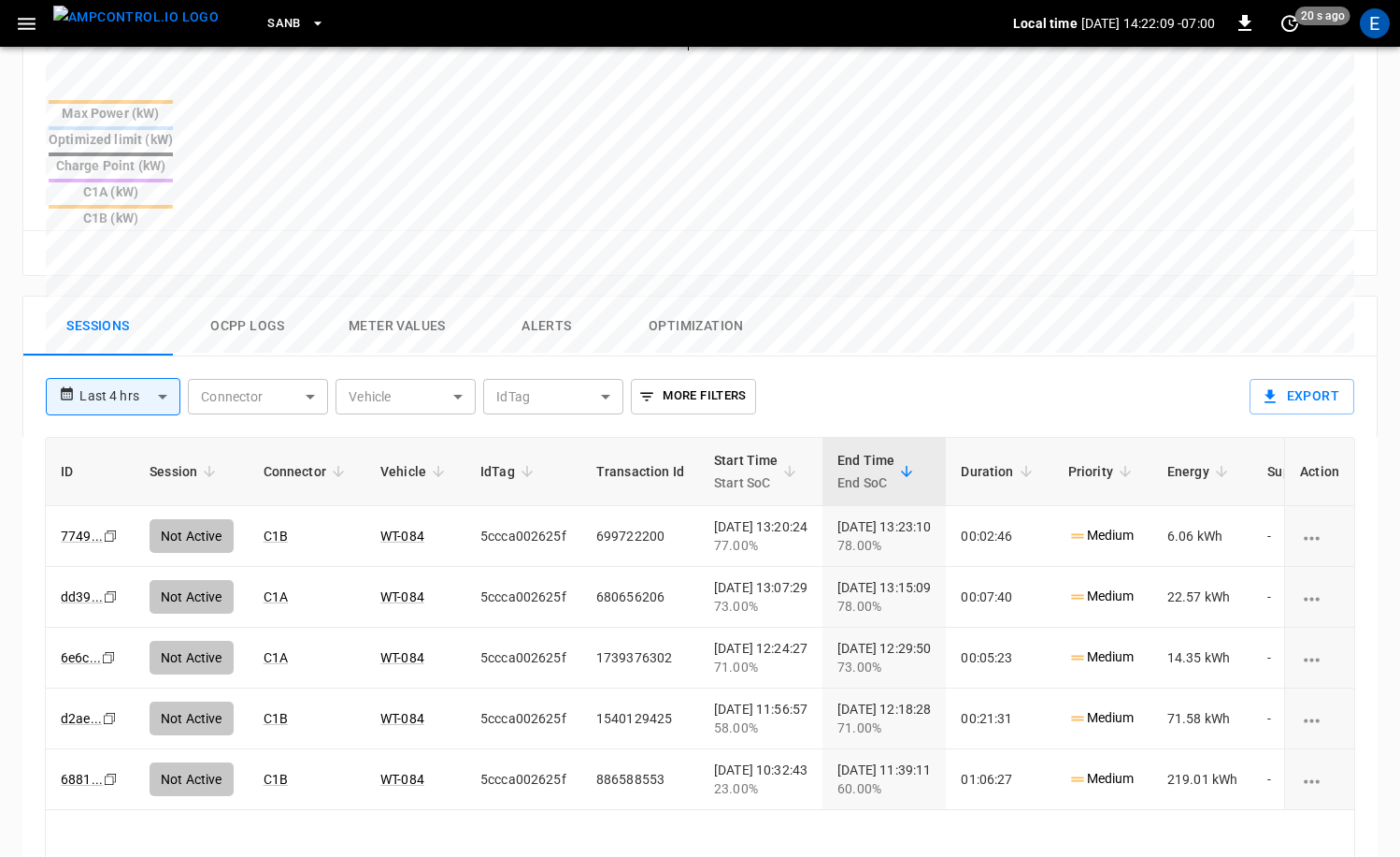
scroll to position [883, 0]
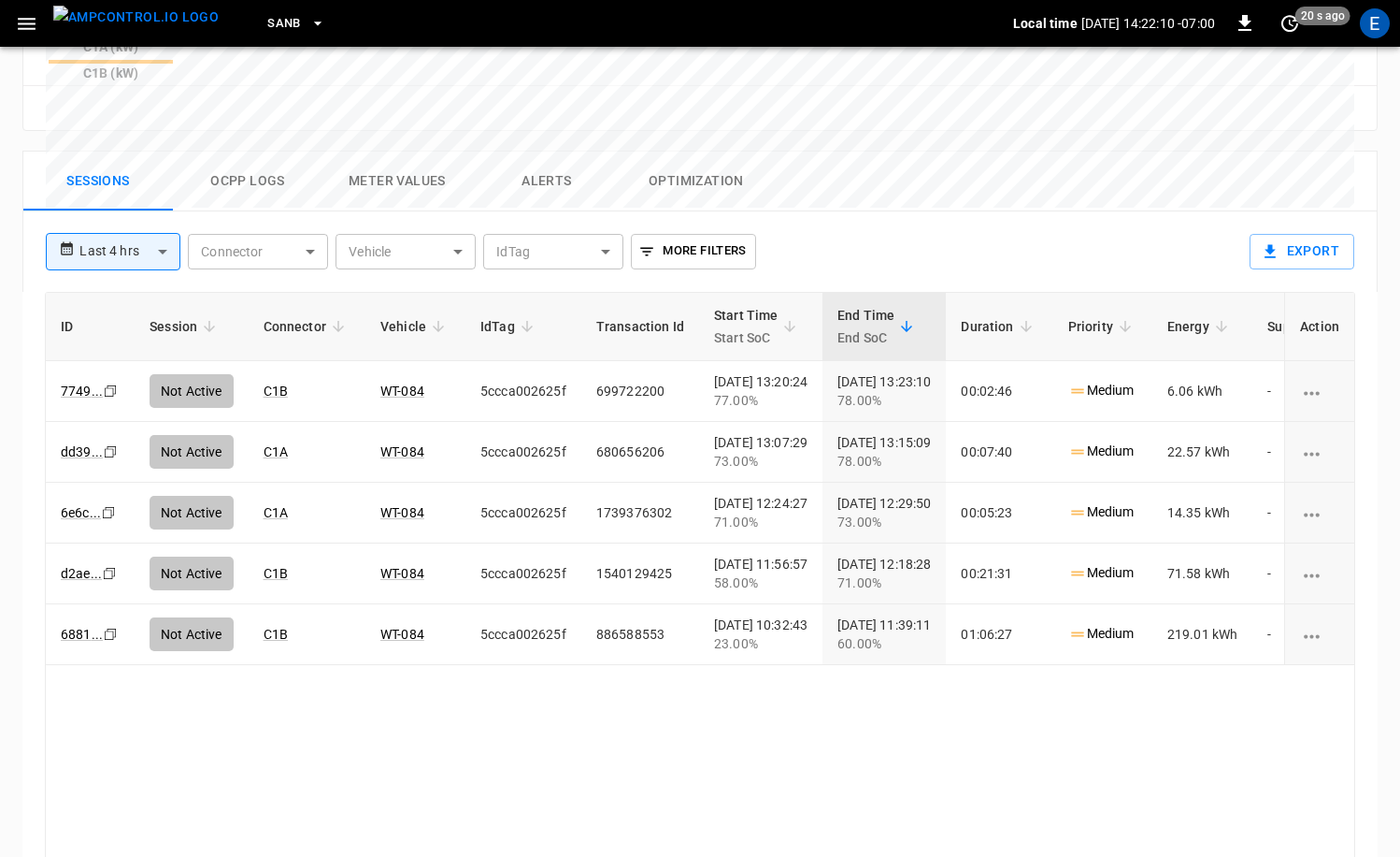
click at [239, 151] on button "Ocpp logs" at bounding box center [247, 181] width 149 height 60
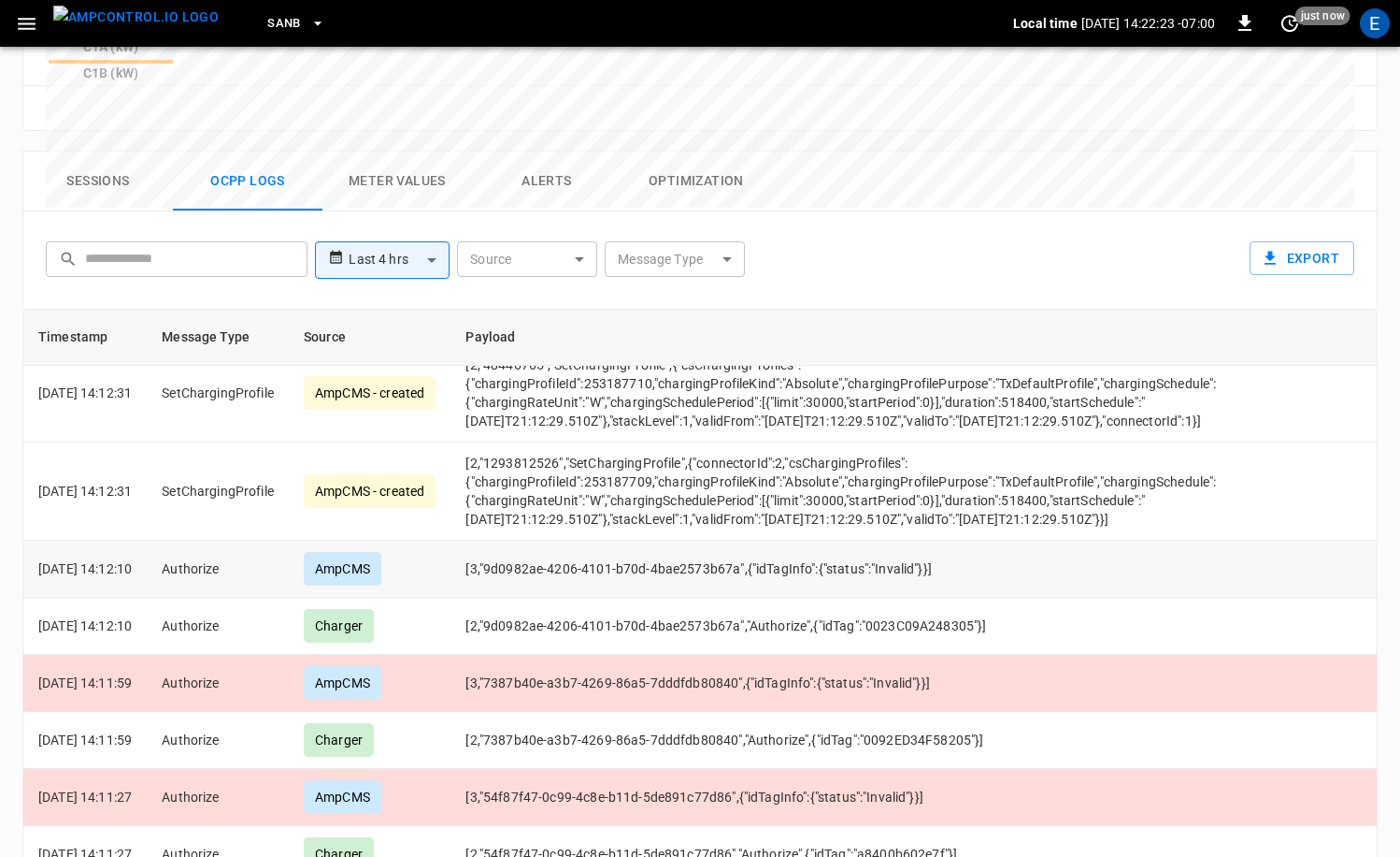
scroll to position [2555, 0]
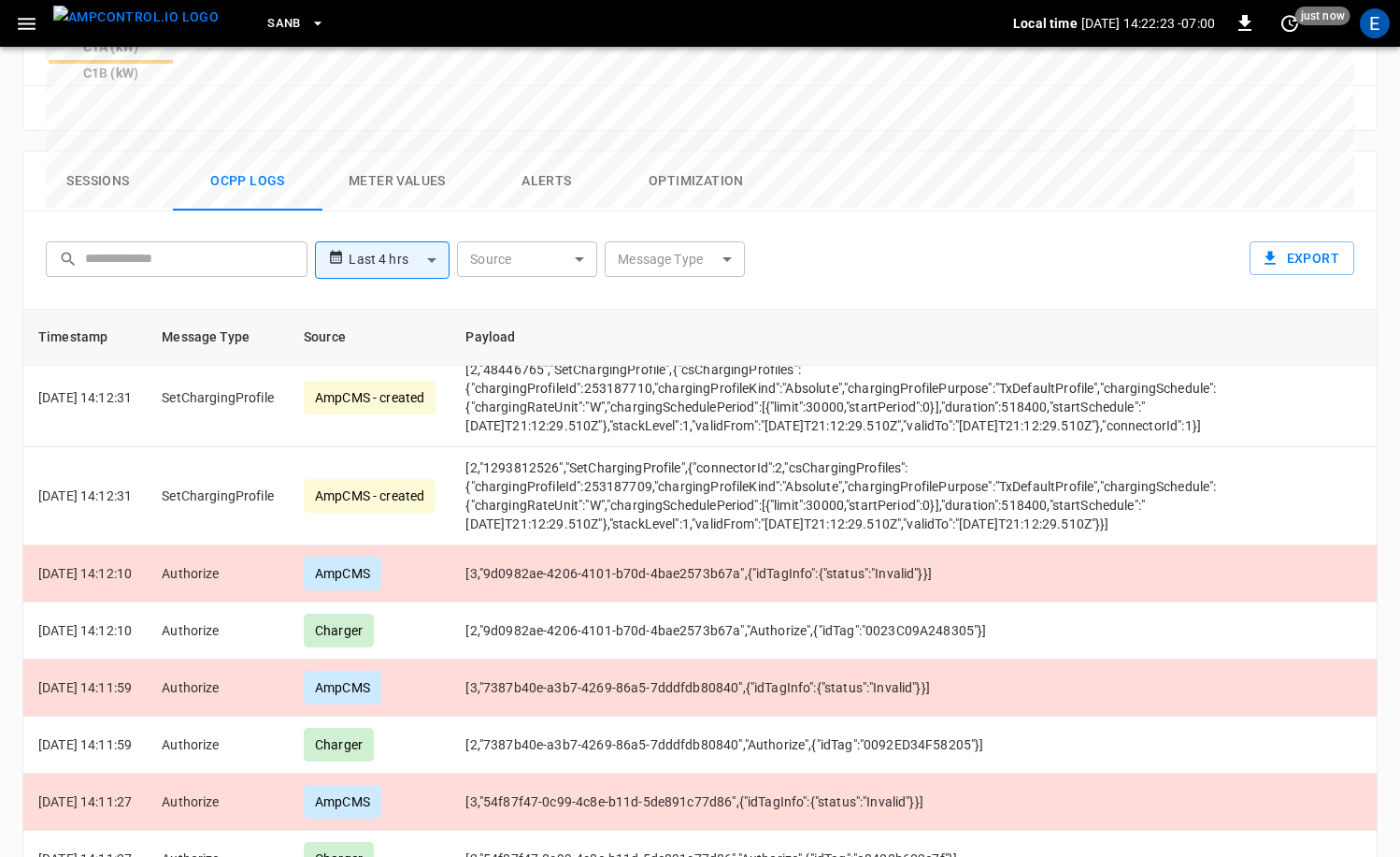
click at [119, 25] on img "menu" at bounding box center [137, 18] width 166 height 23
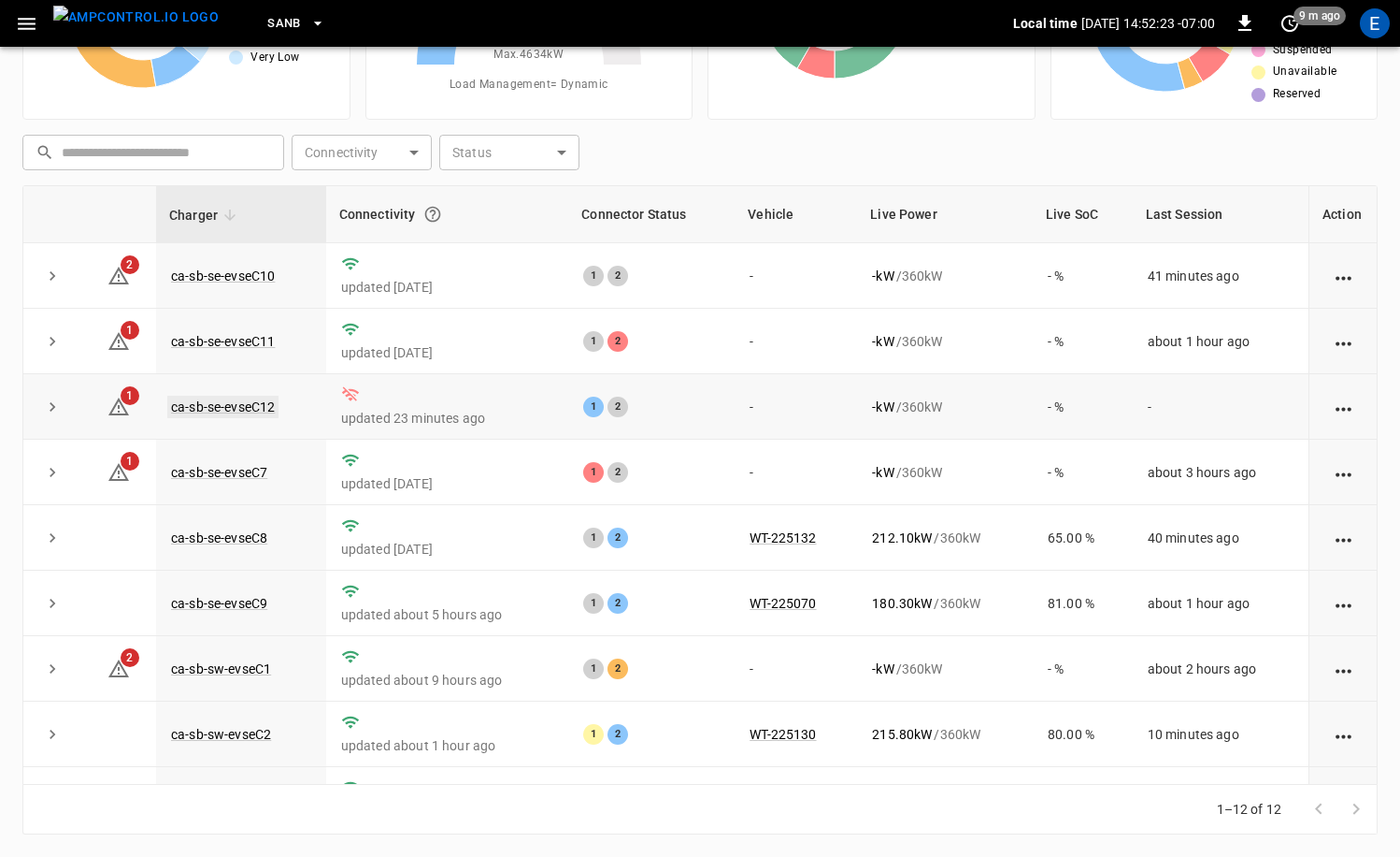
click at [271, 410] on link "ca-sb-se-evseC12" at bounding box center [223, 406] width 111 height 22
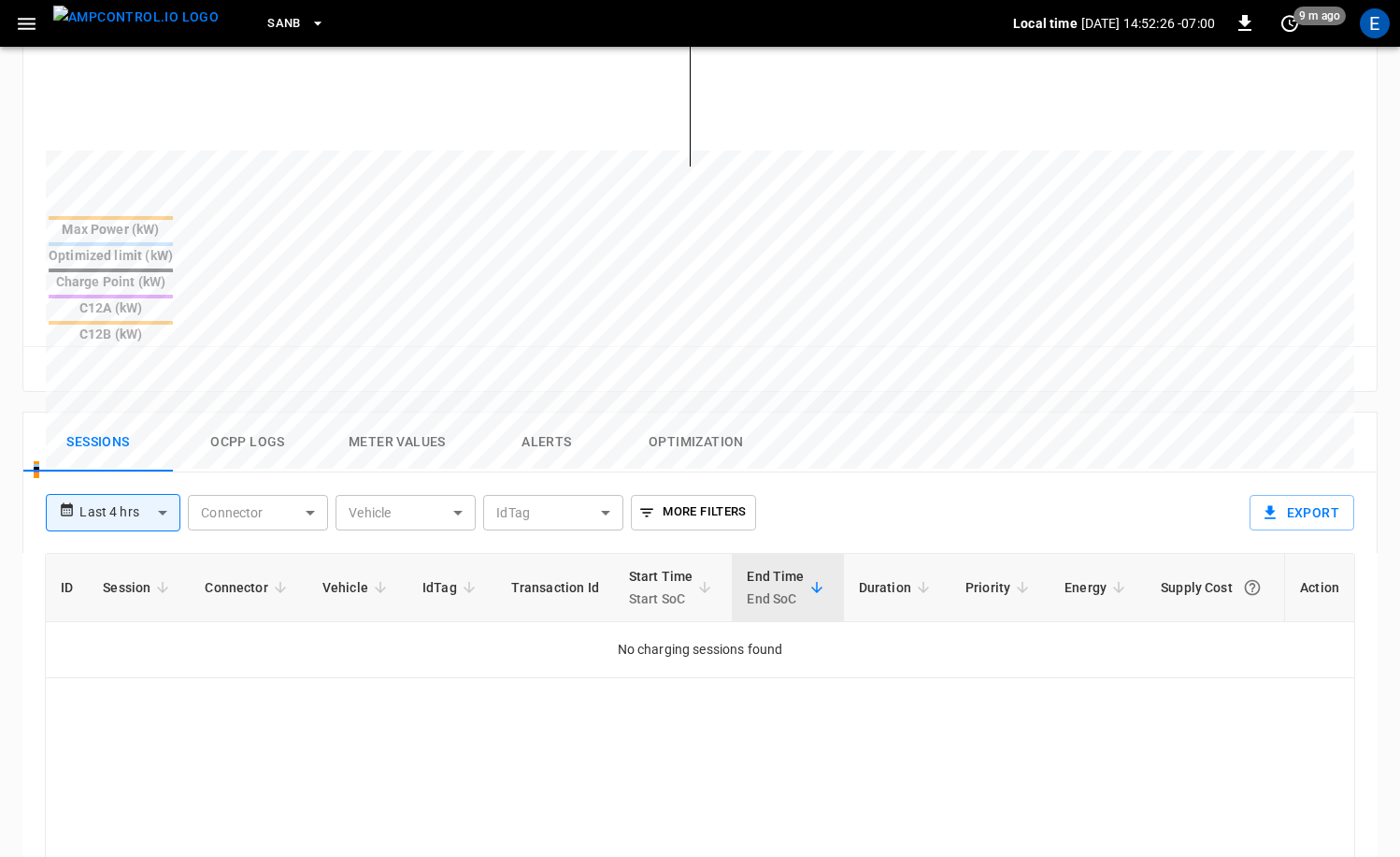
scroll to position [678, 0]
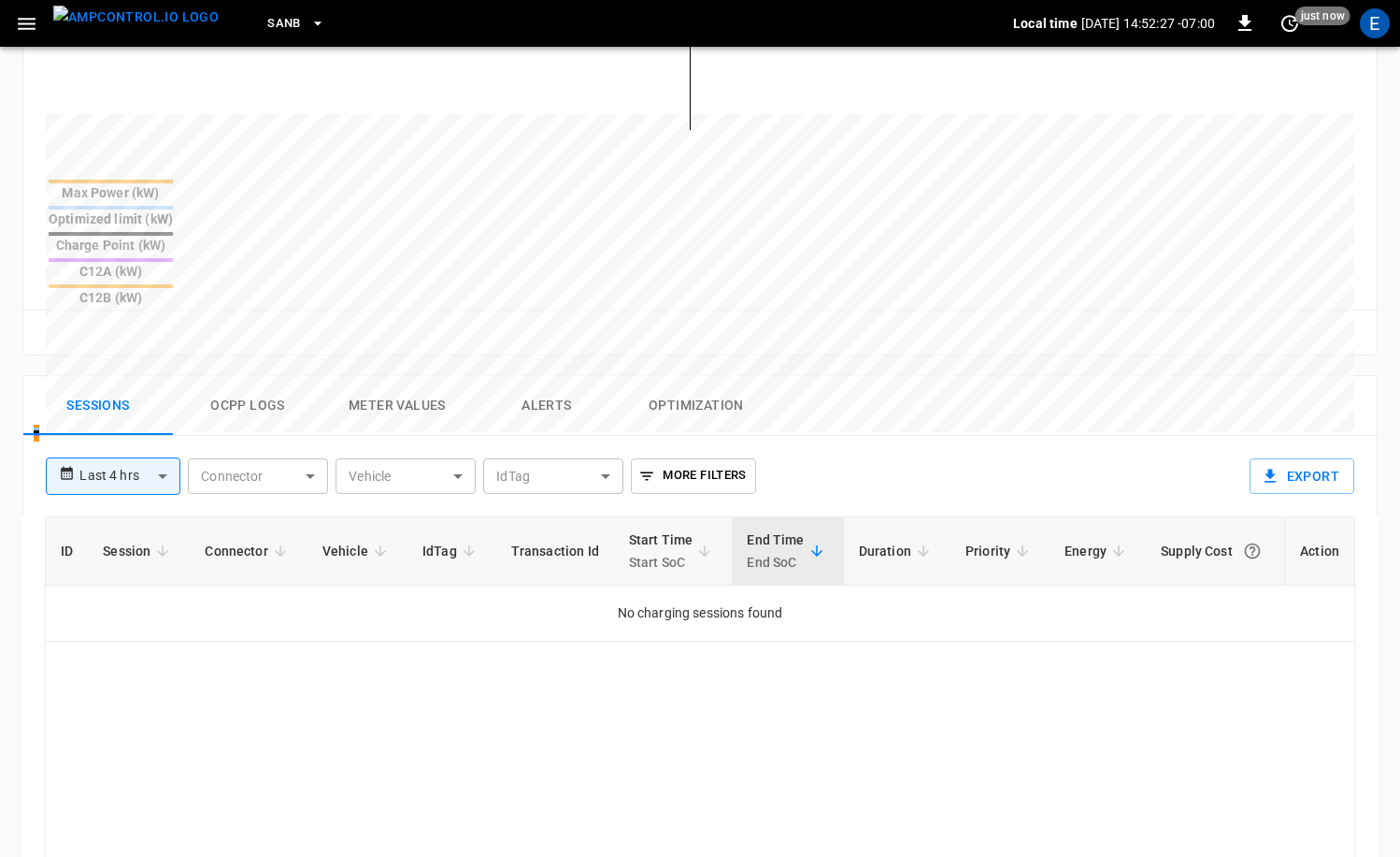
click at [576, 376] on button "Alerts" at bounding box center [546, 405] width 149 height 60
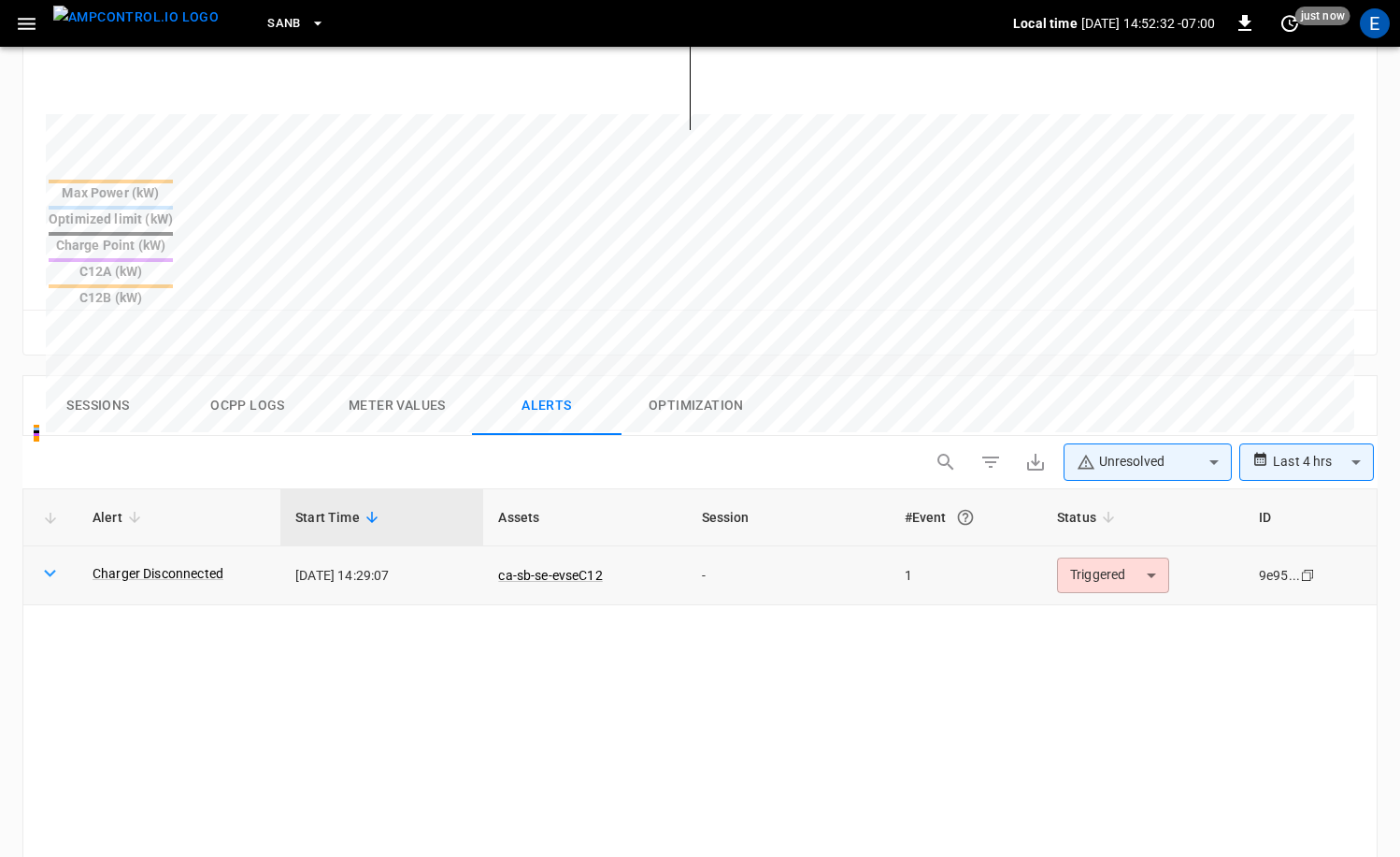
drag, startPoint x: 435, startPoint y: 484, endPoint x: 369, endPoint y: 481, distance: 66.1
click at [369, 547] on td "[DATE] 14:29:07" at bounding box center [381, 576] width 203 height 59
copy td "14:29:07"
click at [150, 29] on img "menu" at bounding box center [137, 18] width 166 height 23
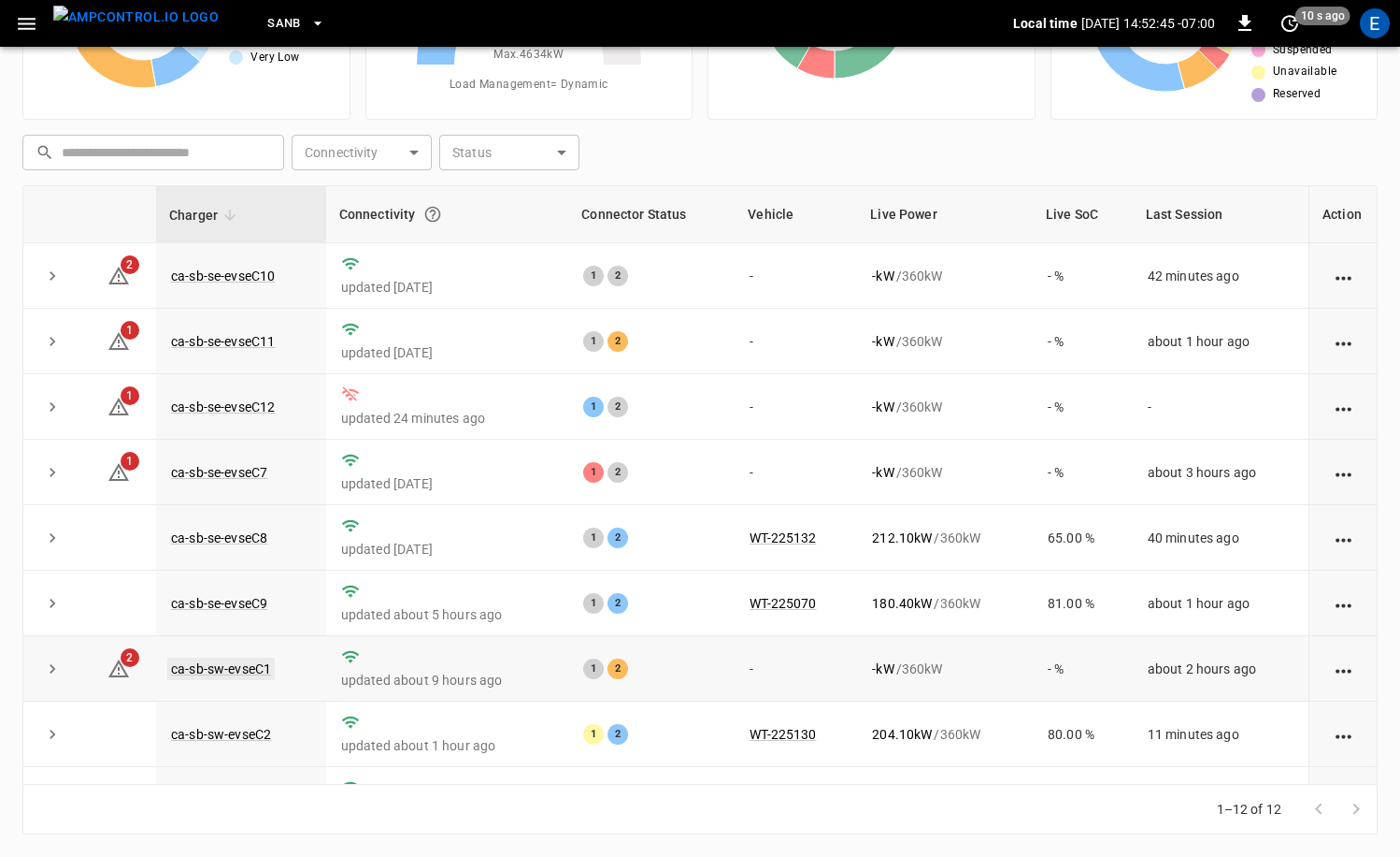
click at [257, 673] on link "ca-sb-sw-evseC1" at bounding box center [221, 669] width 107 height 22
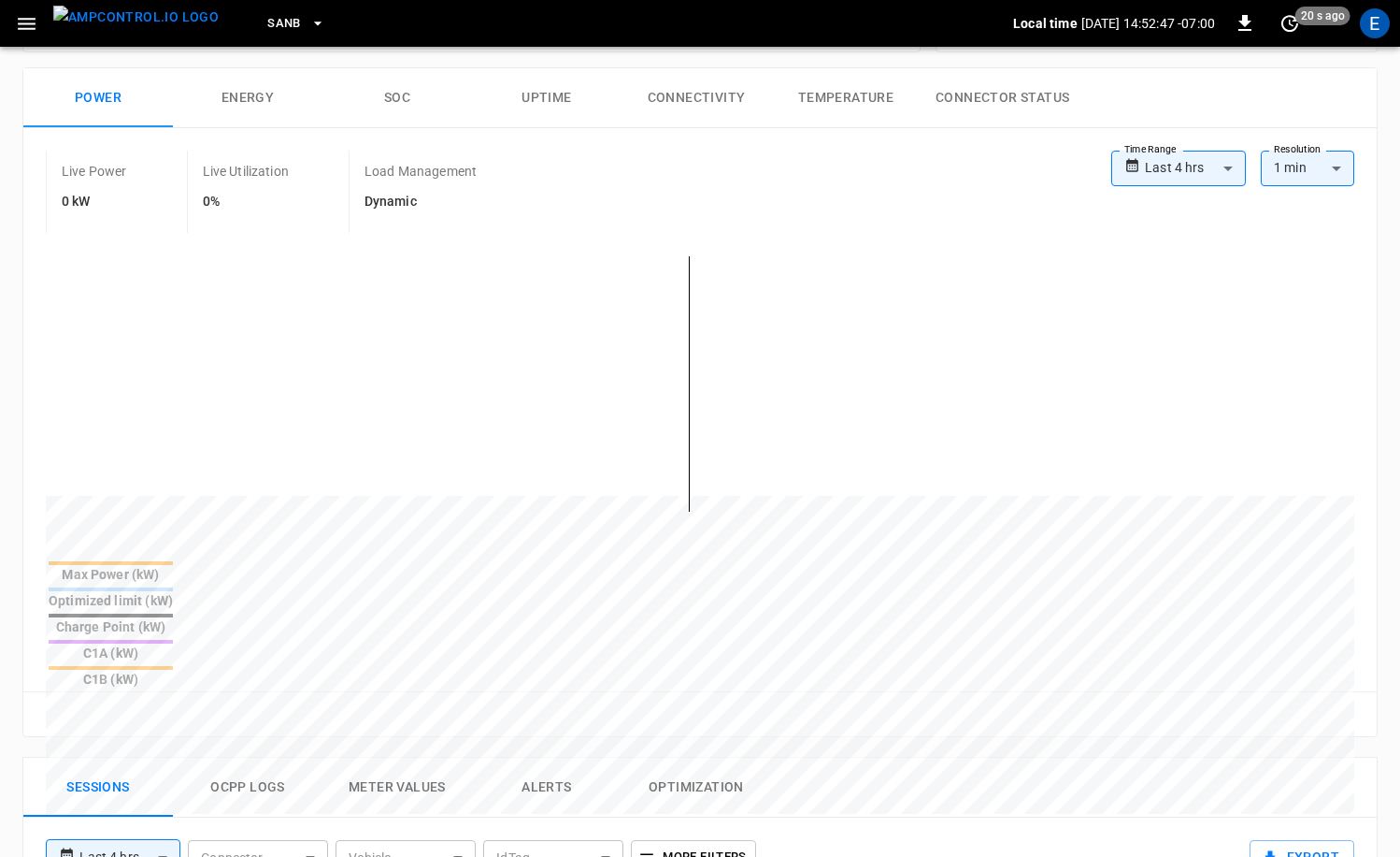
scroll to position [629, 0]
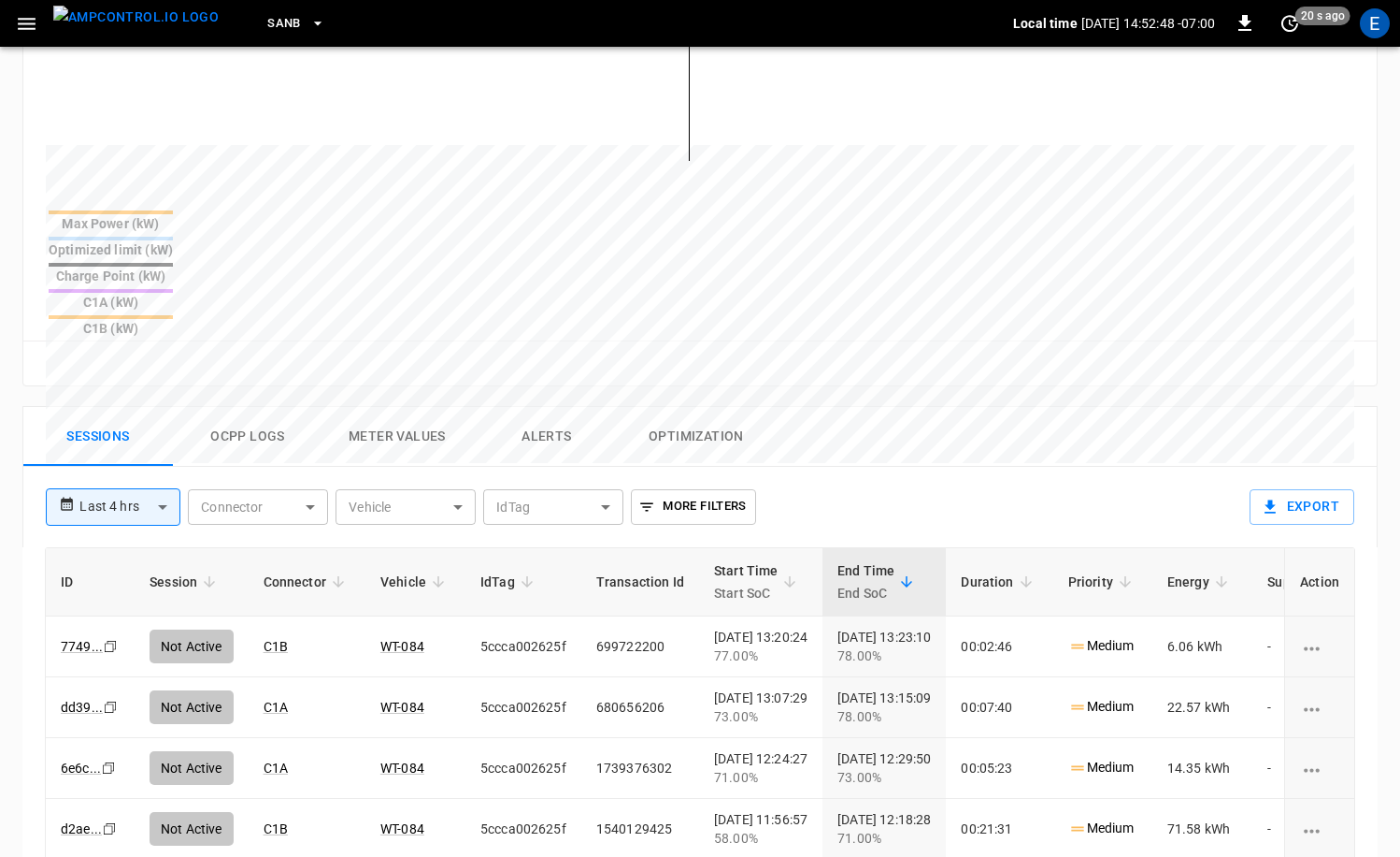
click at [249, 407] on button "Ocpp logs" at bounding box center [247, 436] width 149 height 60
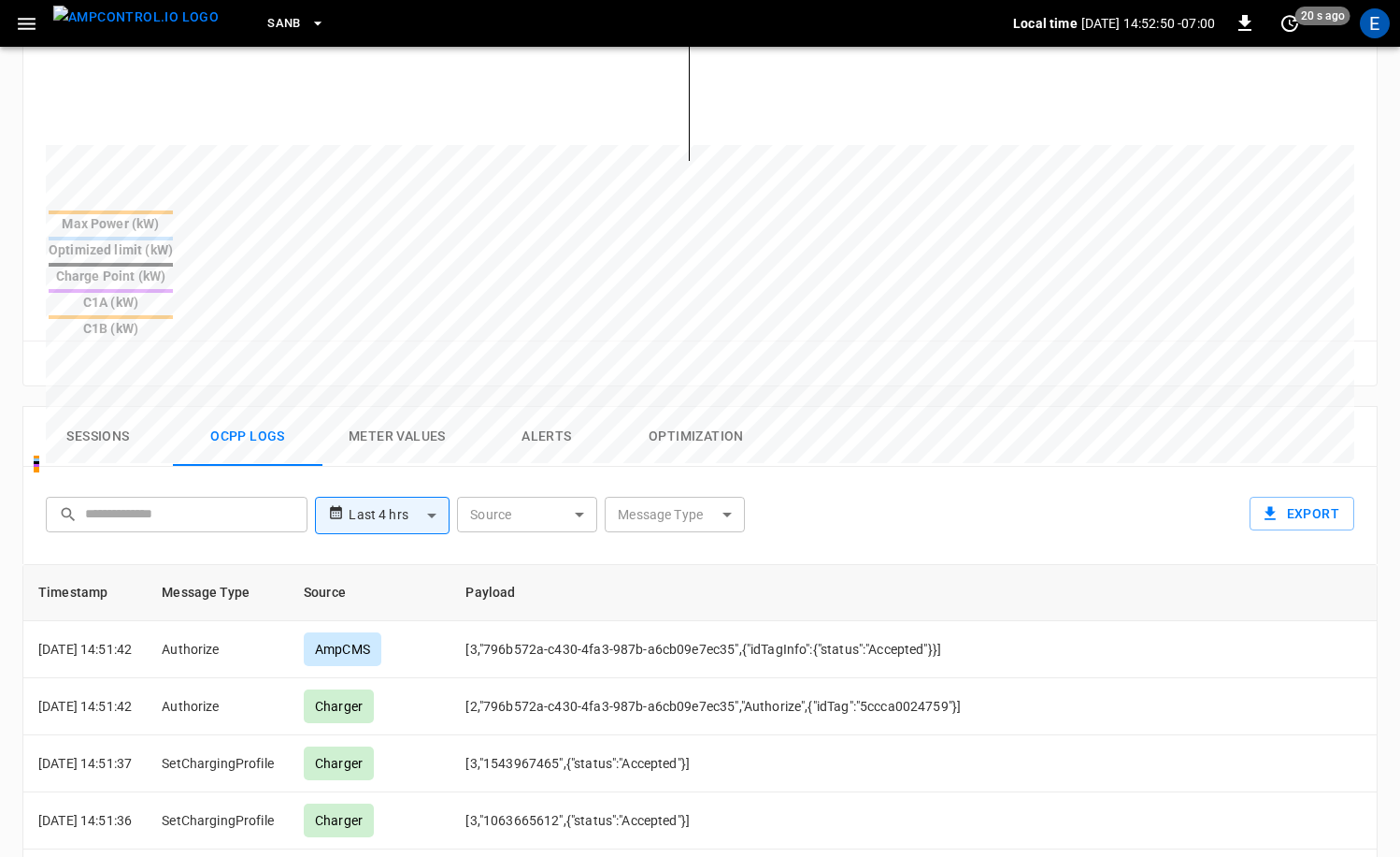
click at [106, 18] on img "menu" at bounding box center [137, 18] width 166 height 23
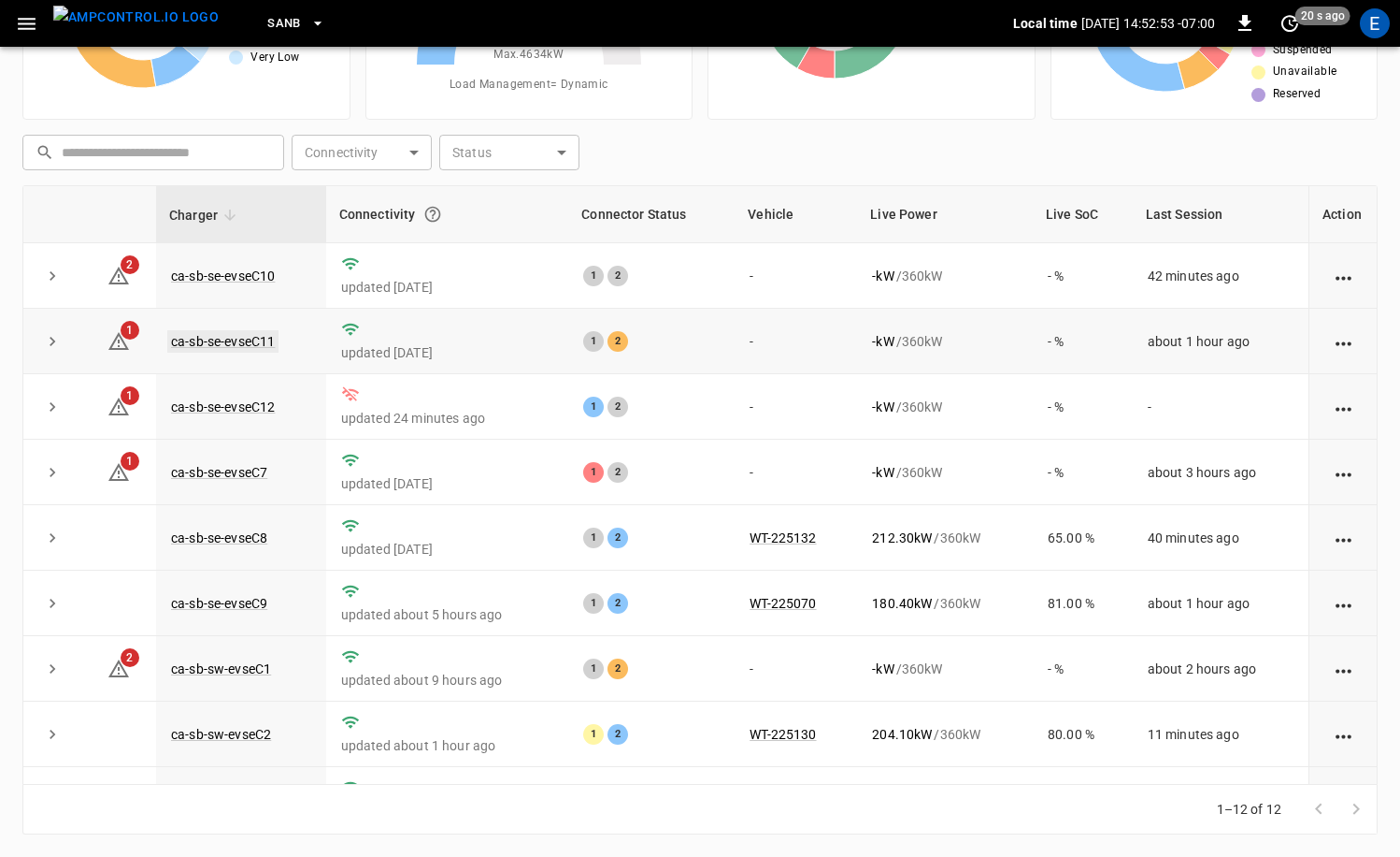
click at [227, 331] on link "ca-sb-se-evseC11" at bounding box center [223, 341] width 111 height 22
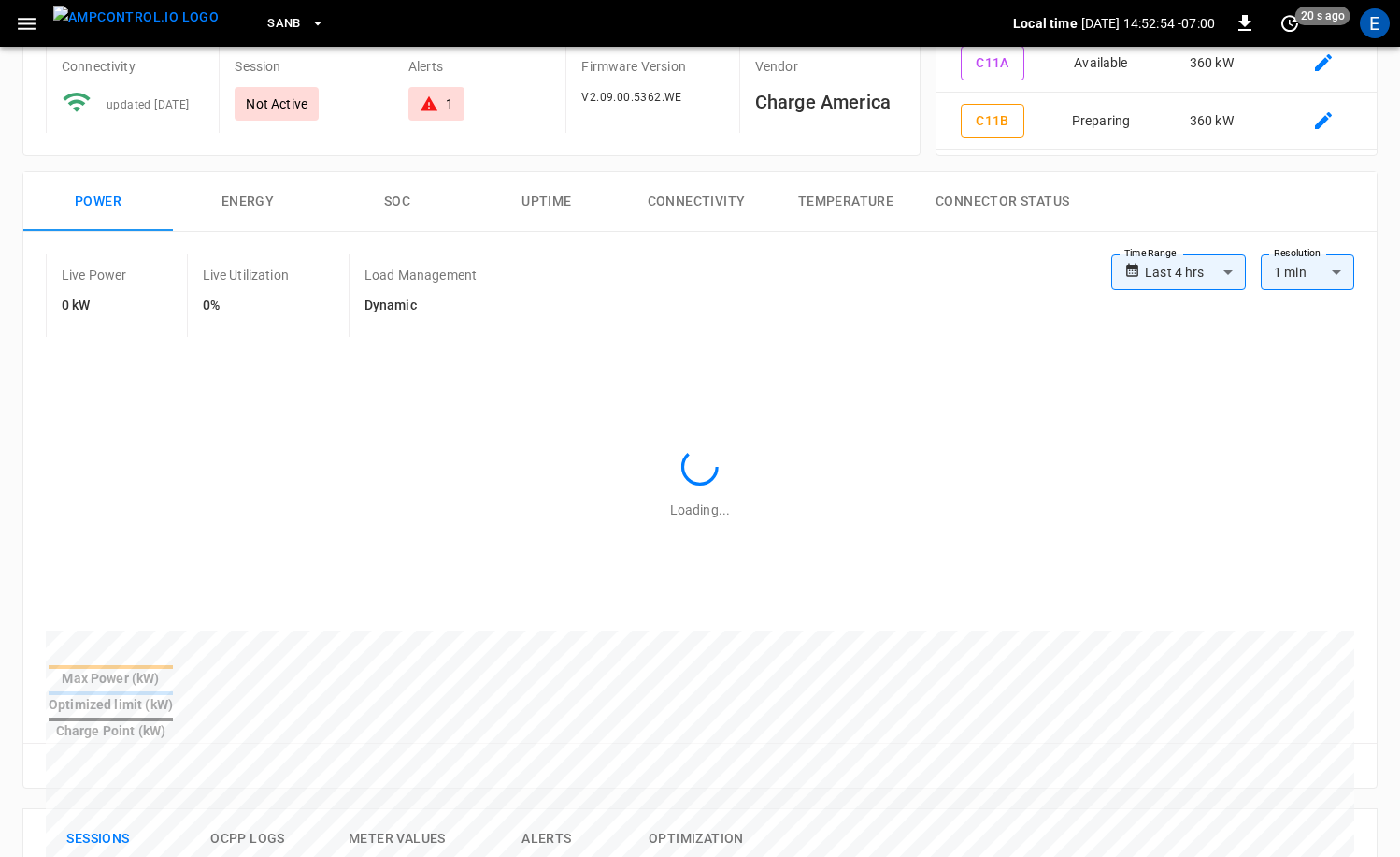
scroll to position [411, 0]
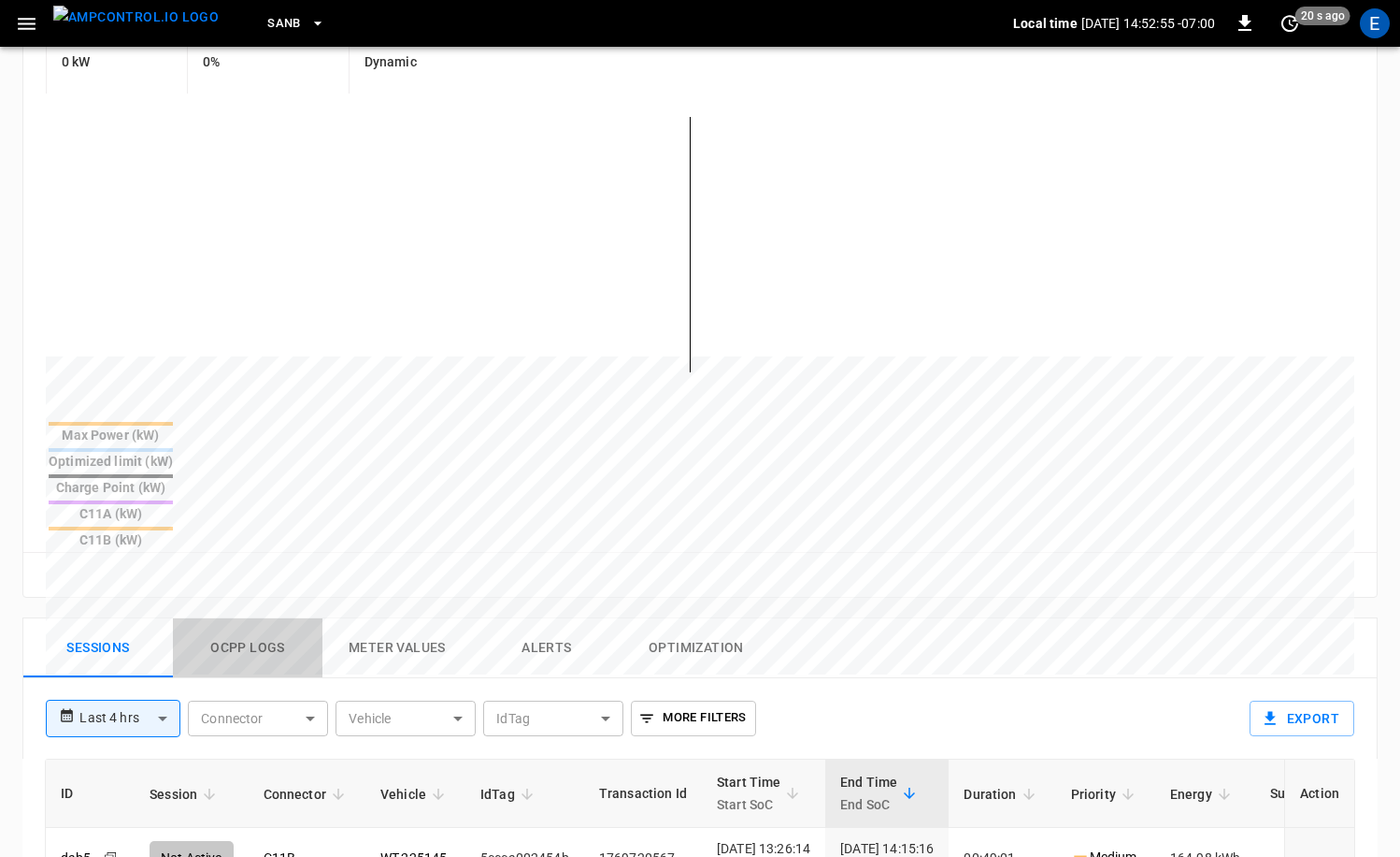
click at [242, 618] on button "Ocpp logs" at bounding box center [247, 647] width 149 height 60
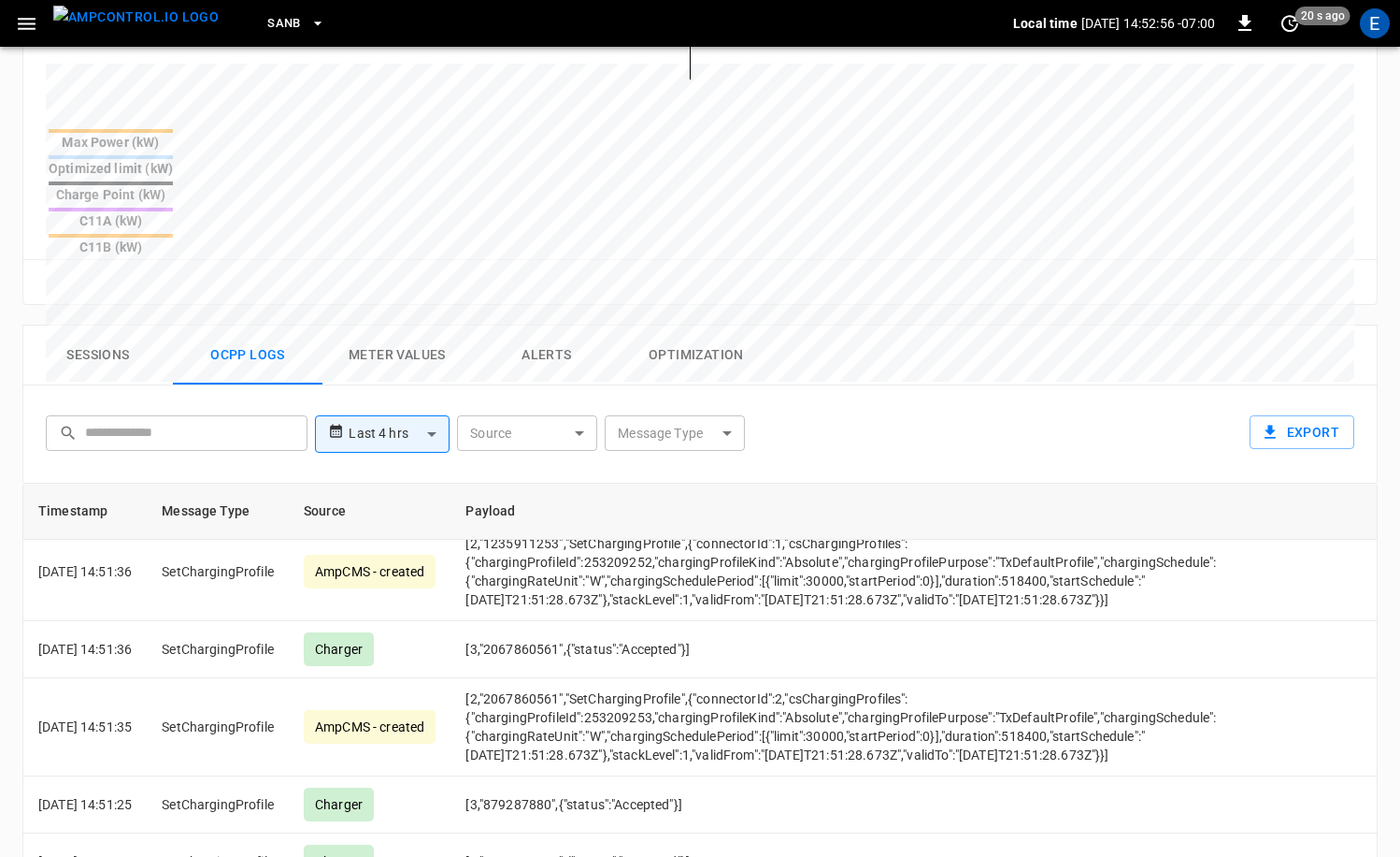
scroll to position [238, 0]
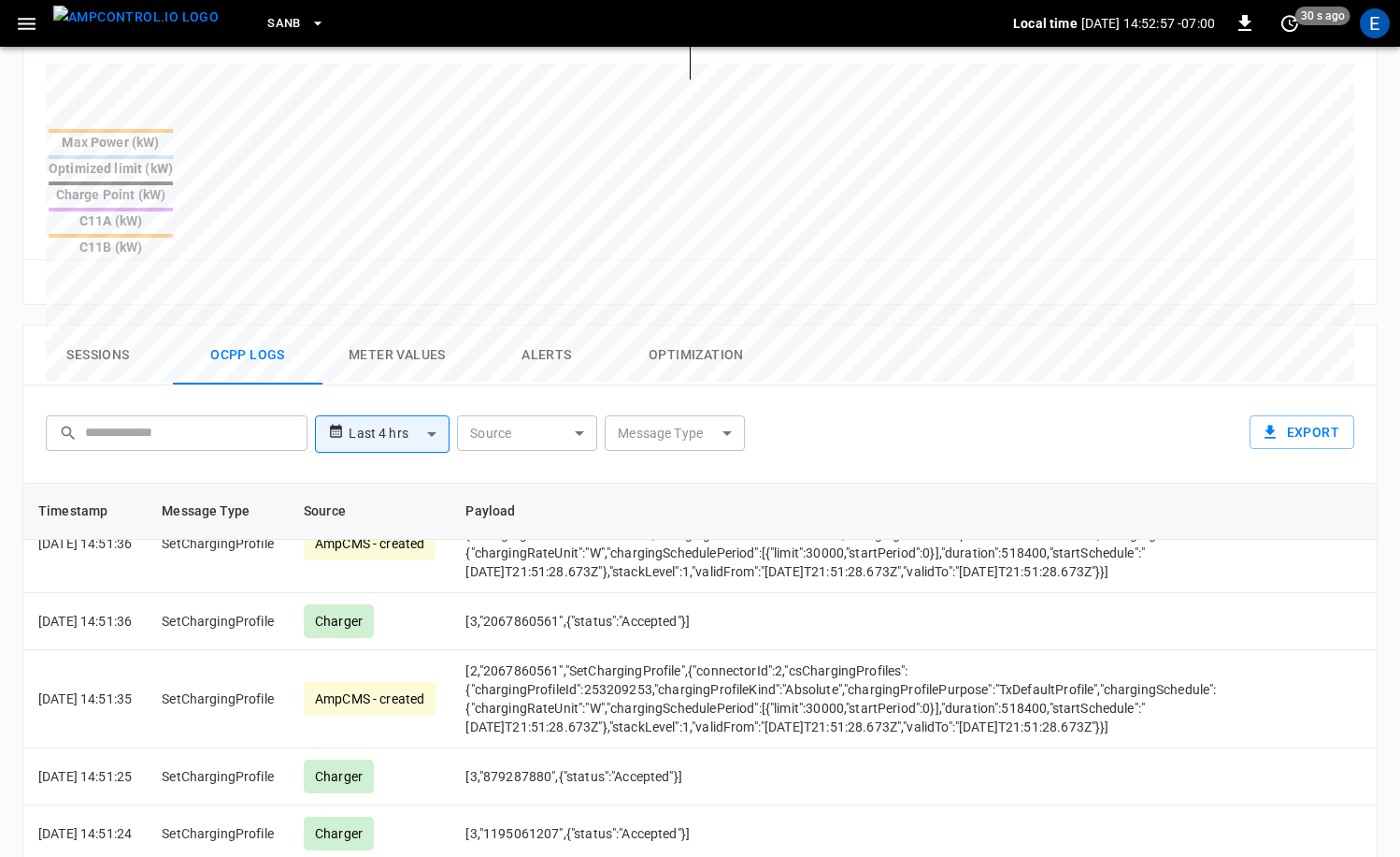
click at [694, 362] on body "**********" at bounding box center [700, 226] width 1400 height 1858
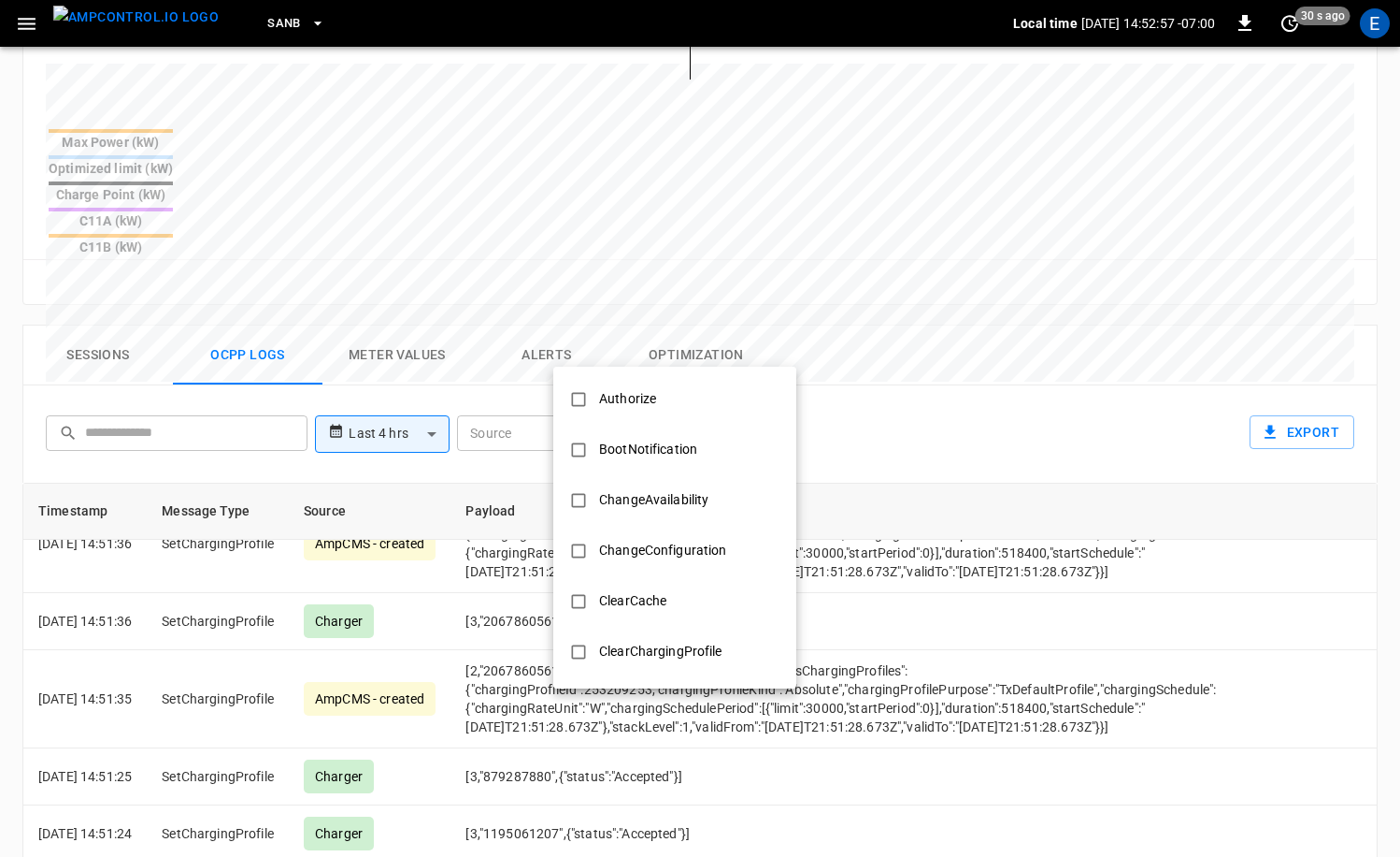
click at [689, 389] on li "Authorize" at bounding box center [674, 399] width 243 height 51
type input "*********"
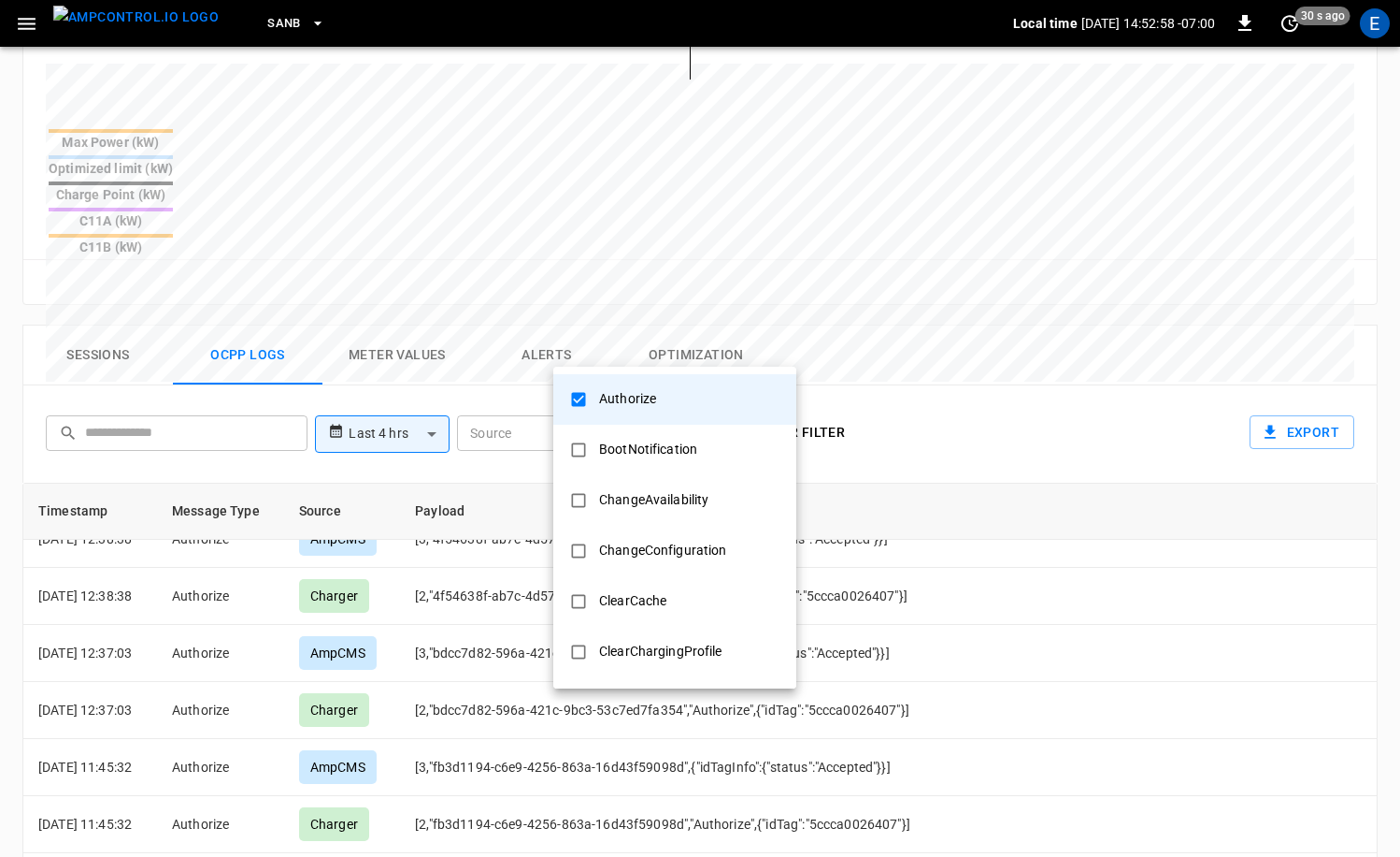
scroll to position [143, 0]
click at [1181, 592] on div at bounding box center [700, 428] width 1400 height 857
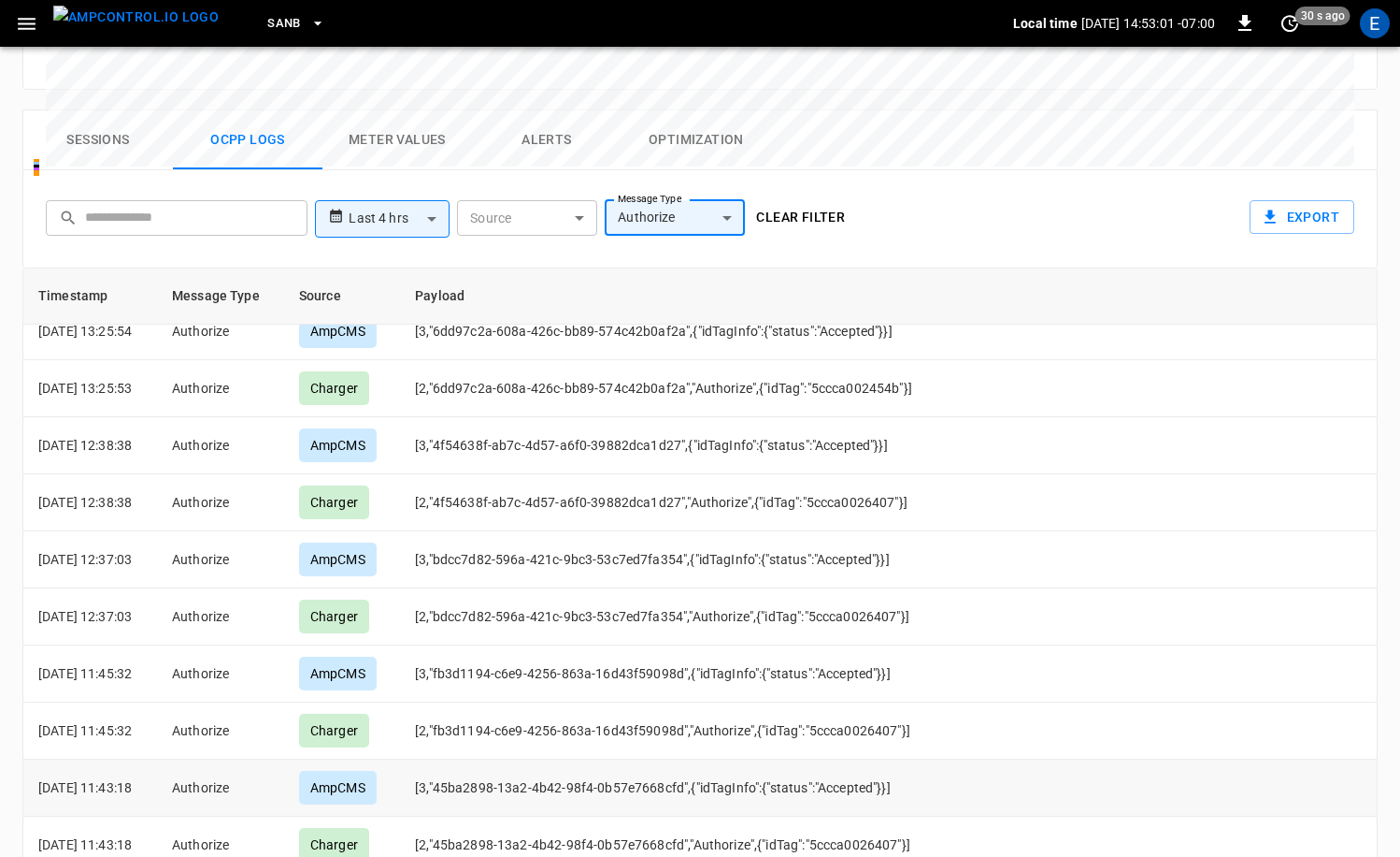
scroll to position [0, 0]
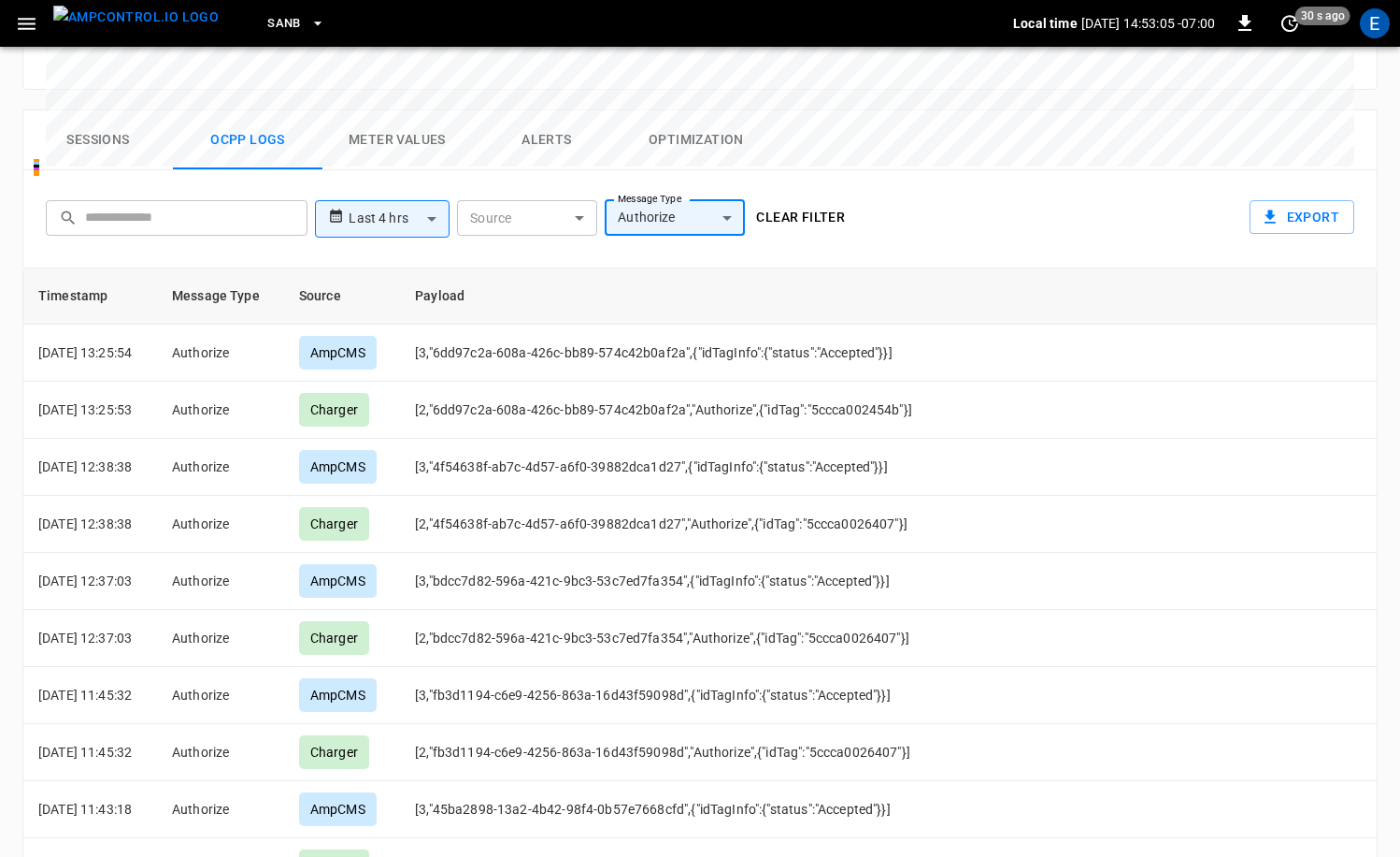
click at [130, 28] on img "menu" at bounding box center [137, 18] width 166 height 23
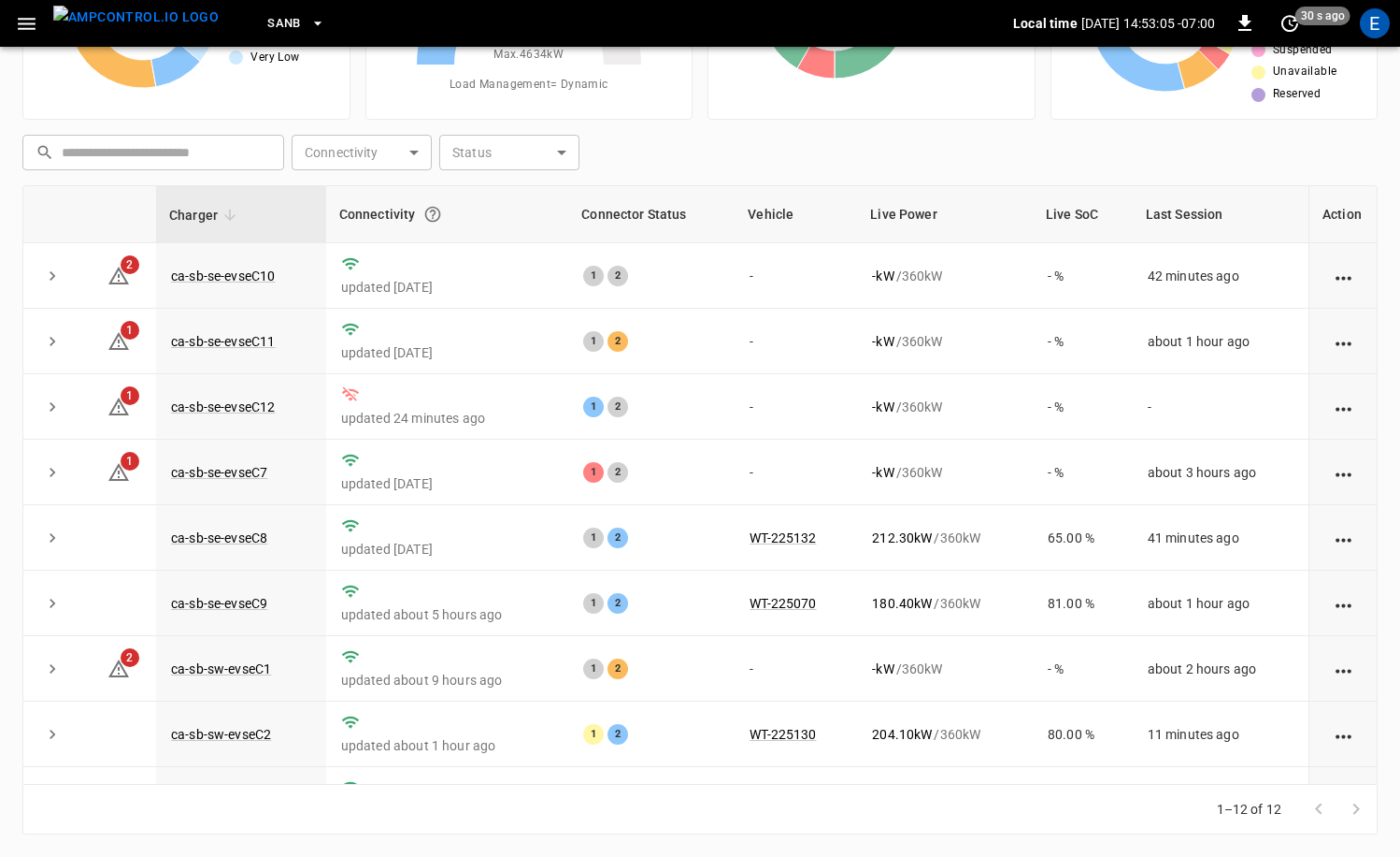
scroll to position [188, 0]
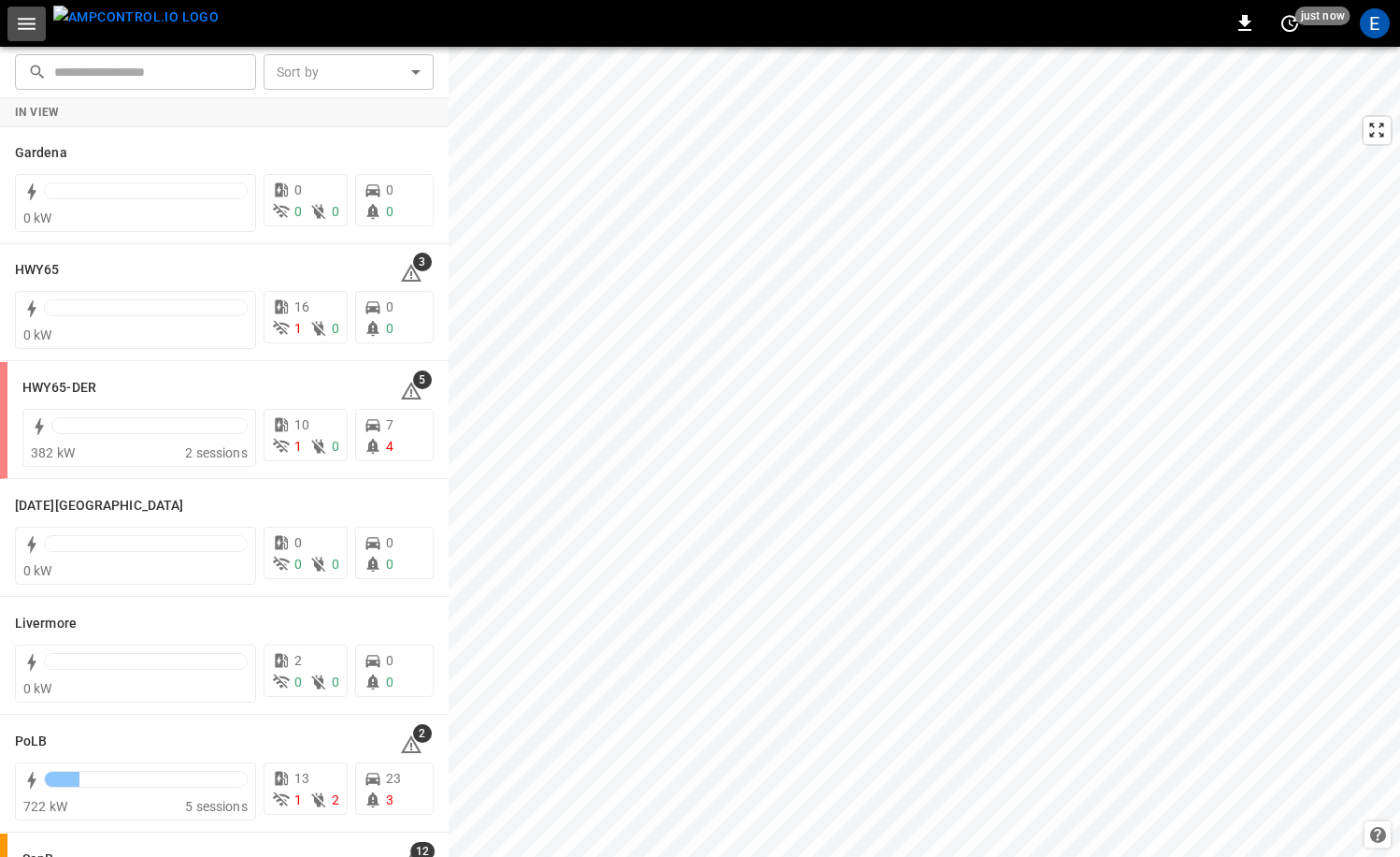
click at [32, 27] on icon "button" at bounding box center [26, 23] width 23 height 23
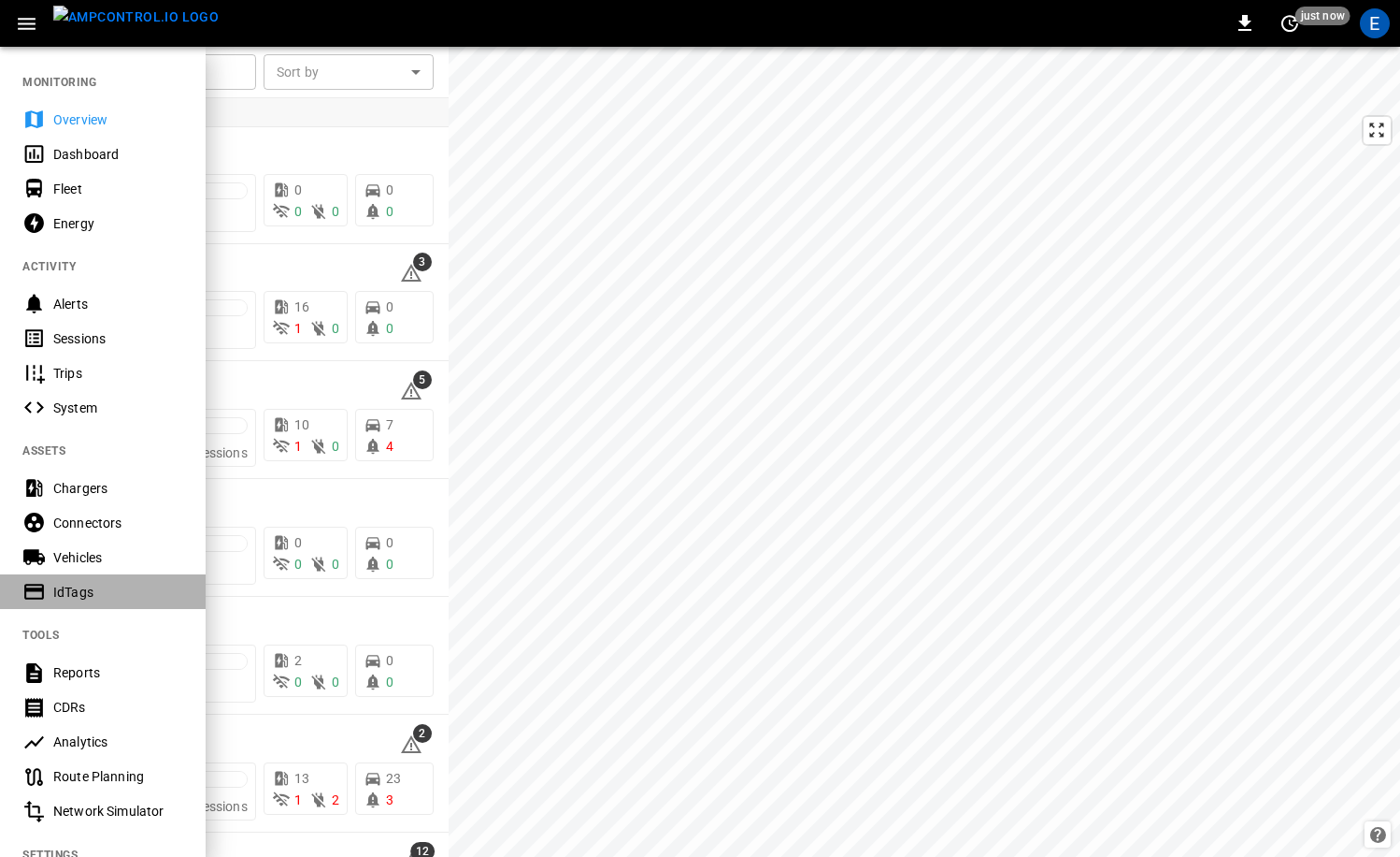
click at [107, 578] on div "IdTags" at bounding box center [102, 591] width 206 height 34
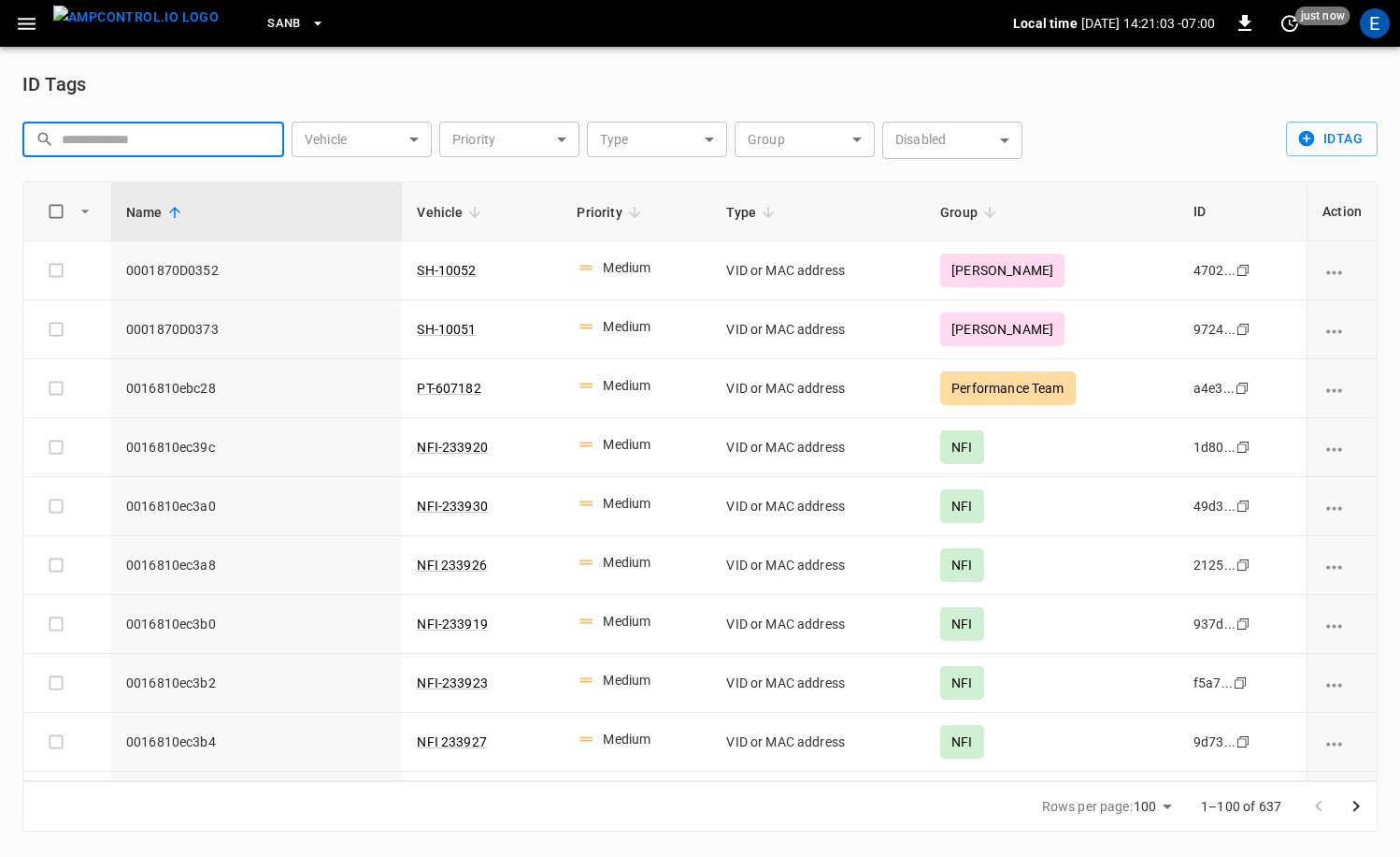
click at [145, 131] on input "text" at bounding box center [166, 139] width 210 height 34
paste input "**********"
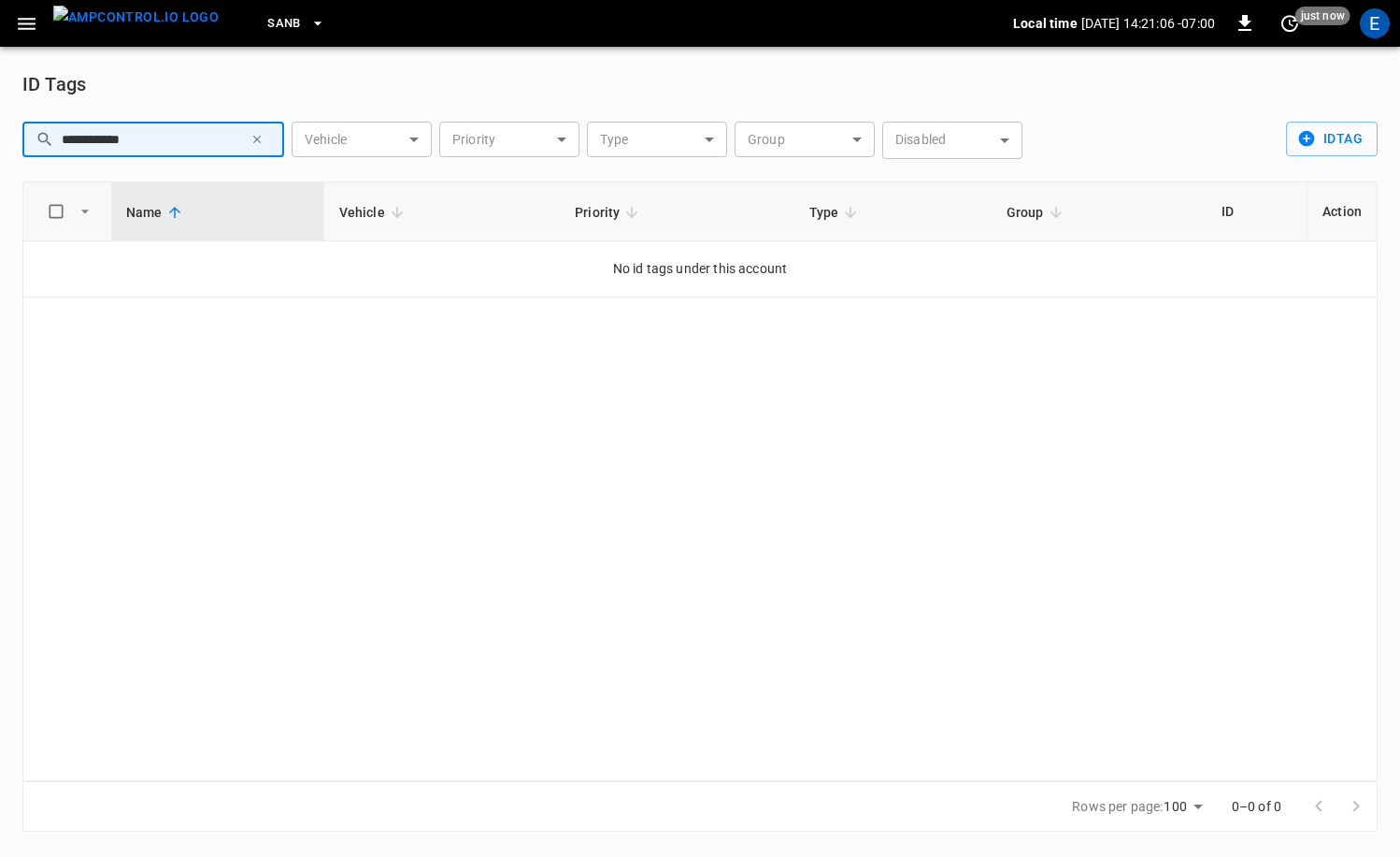
type input "**********"
click at [251, 137] on icon "button" at bounding box center [257, 139] width 13 height 13
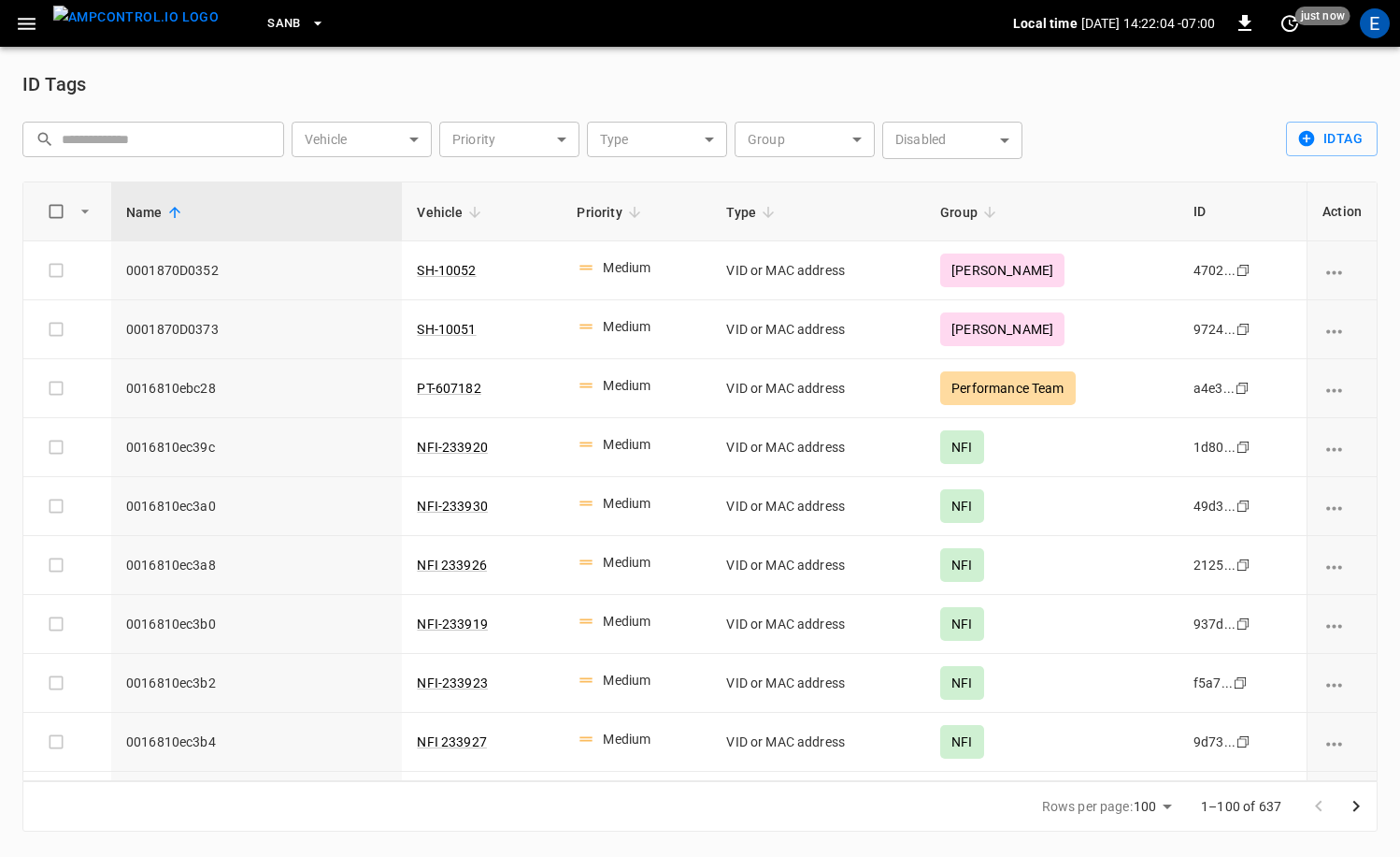
click at [121, 29] on img "menu" at bounding box center [137, 18] width 166 height 23
